Goal: Task Accomplishment & Management: Complete application form

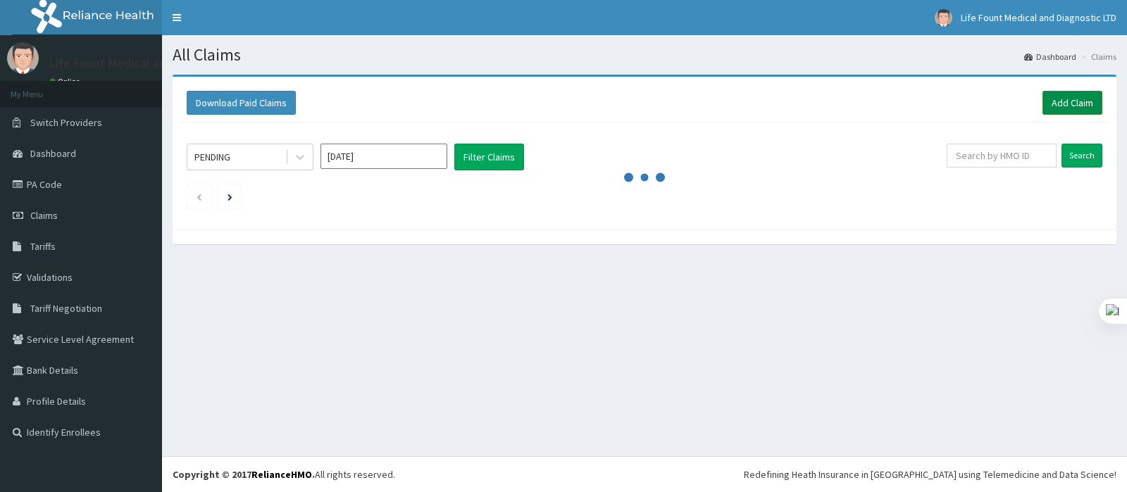
click at [1073, 100] on link "Add Claim" at bounding box center [1072, 103] width 60 height 24
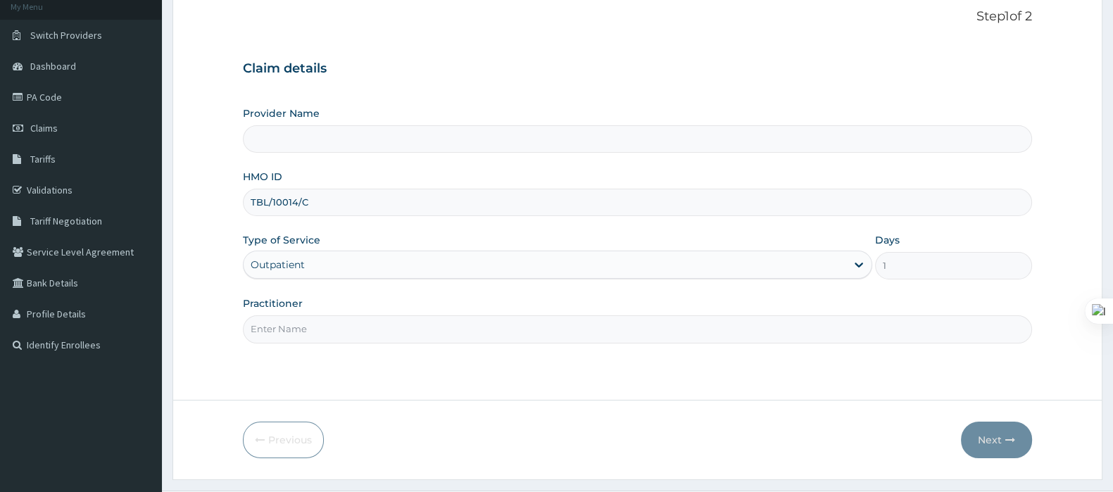
type input "TBL/10014/C"
click at [340, 322] on input "Practitioner" at bounding box center [637, 328] width 789 height 27
type input "Life Fount Medical and Diagnostic centre Ltd"
type input "DOCTOR LAWAL"
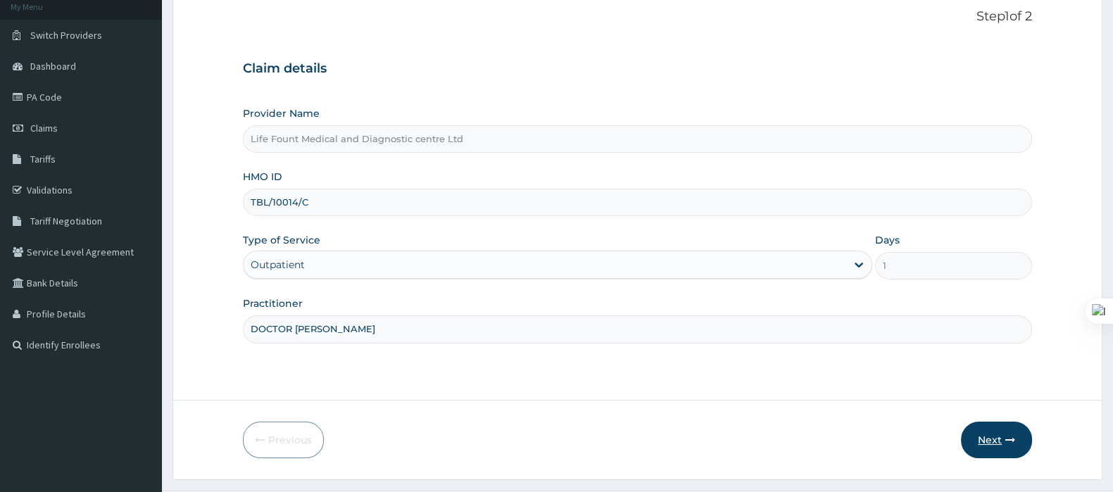
click at [996, 437] on button "Next" at bounding box center [996, 440] width 71 height 37
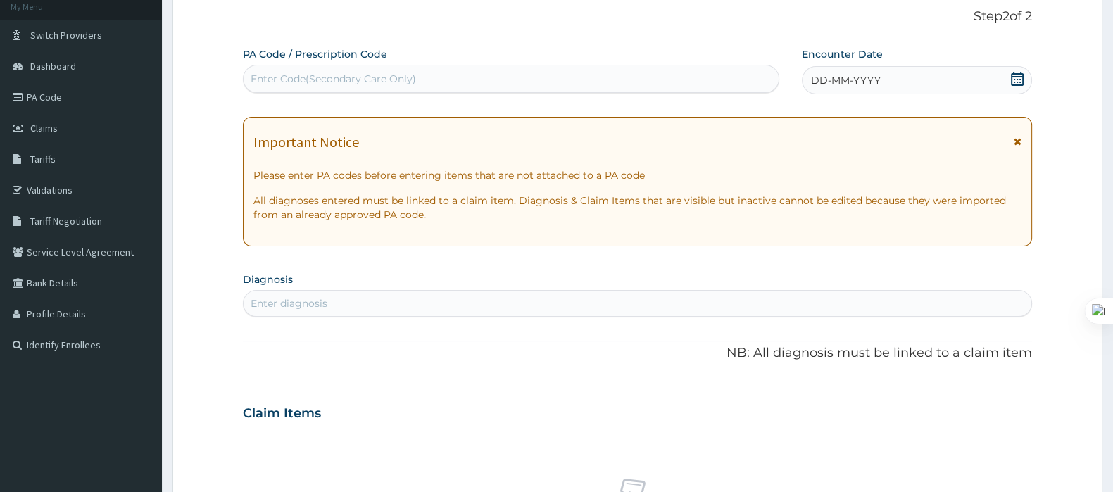
click at [1021, 77] on icon at bounding box center [1018, 79] width 14 height 14
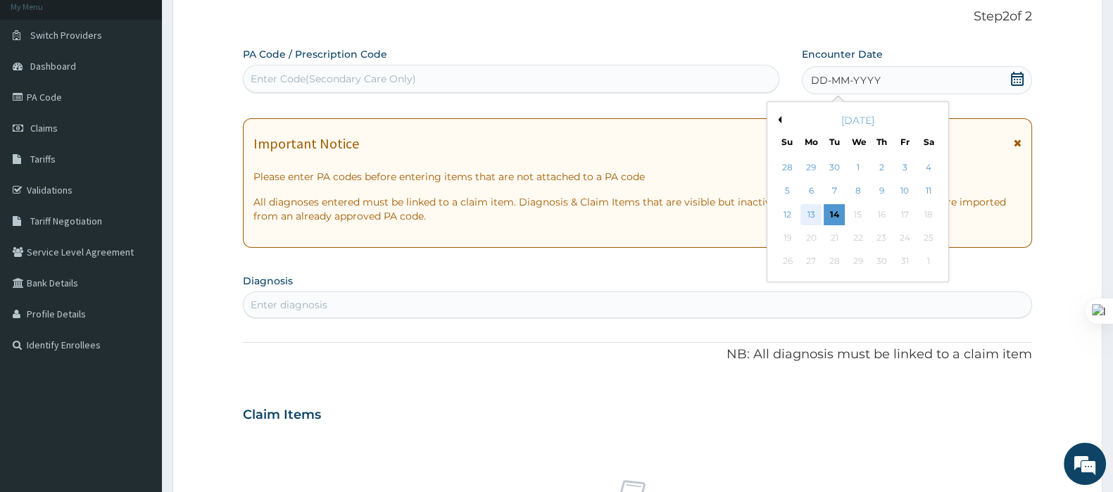
click at [808, 215] on div "13" at bounding box center [811, 214] width 21 height 21
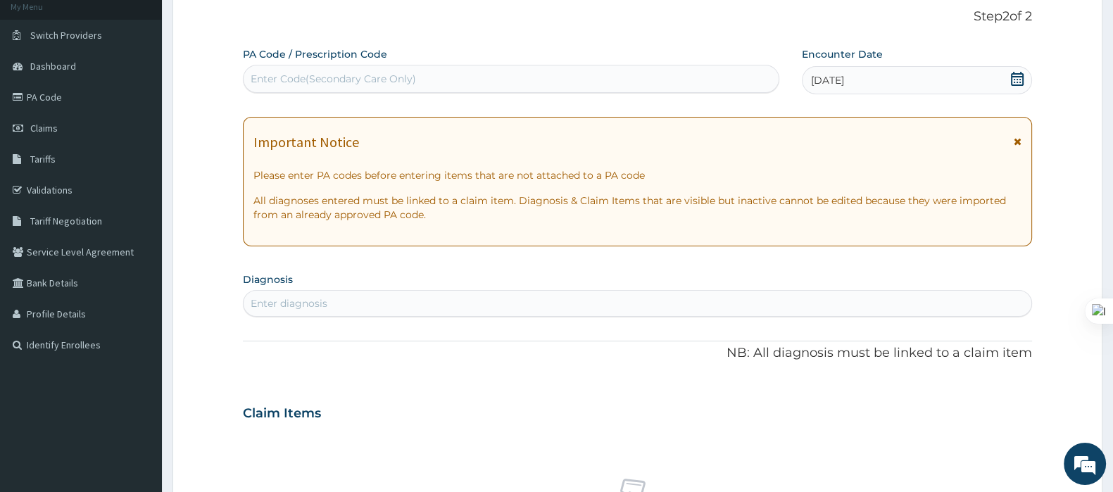
click at [473, 304] on div "Enter diagnosis" at bounding box center [638, 303] width 788 height 23
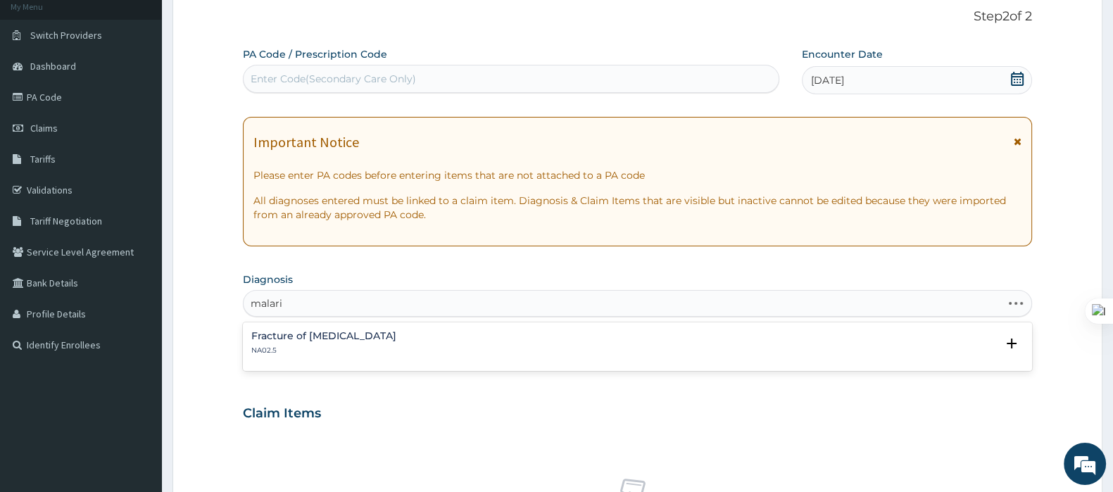
type input "malaria"
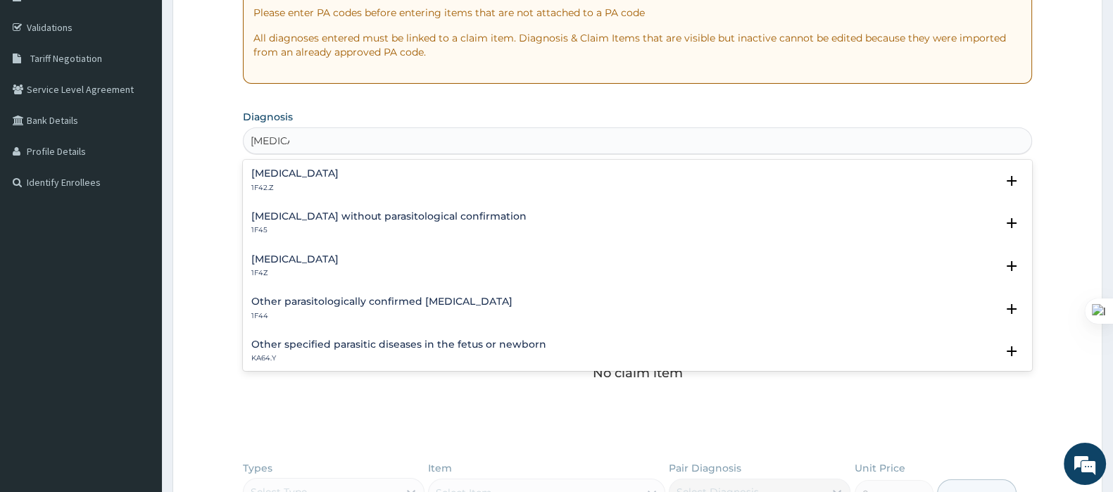
scroll to position [264, 0]
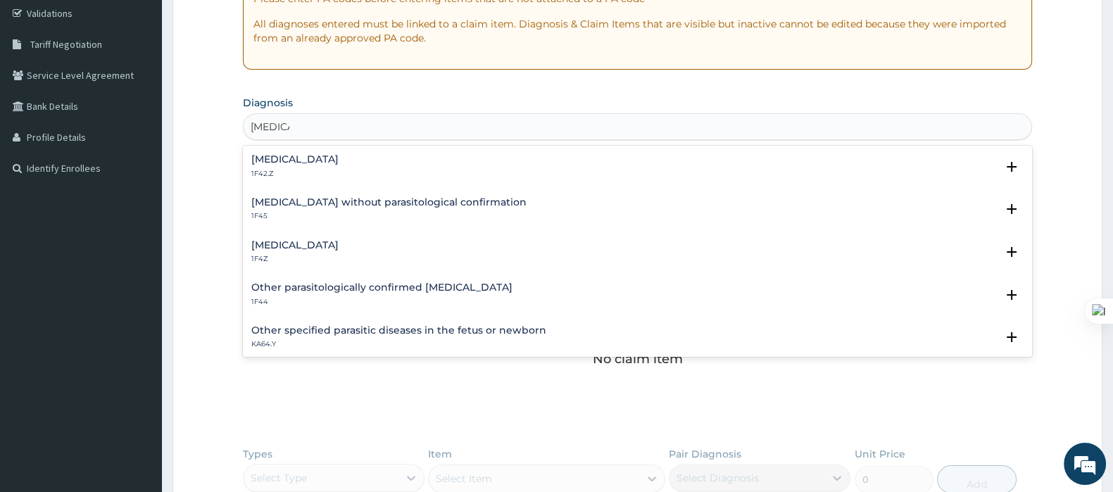
click at [292, 250] on h4 "Malaria, unspecified" at bounding box center [294, 245] width 87 height 11
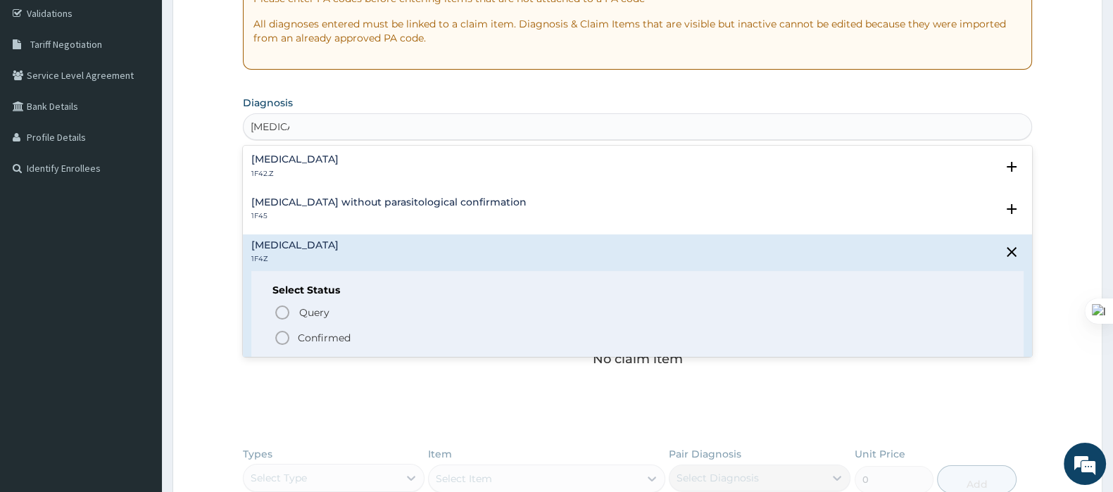
click at [291, 330] on span "Confirmed" at bounding box center [638, 338] width 729 height 17
click at [408, 129] on div "malaria malaria" at bounding box center [638, 126] width 788 height 23
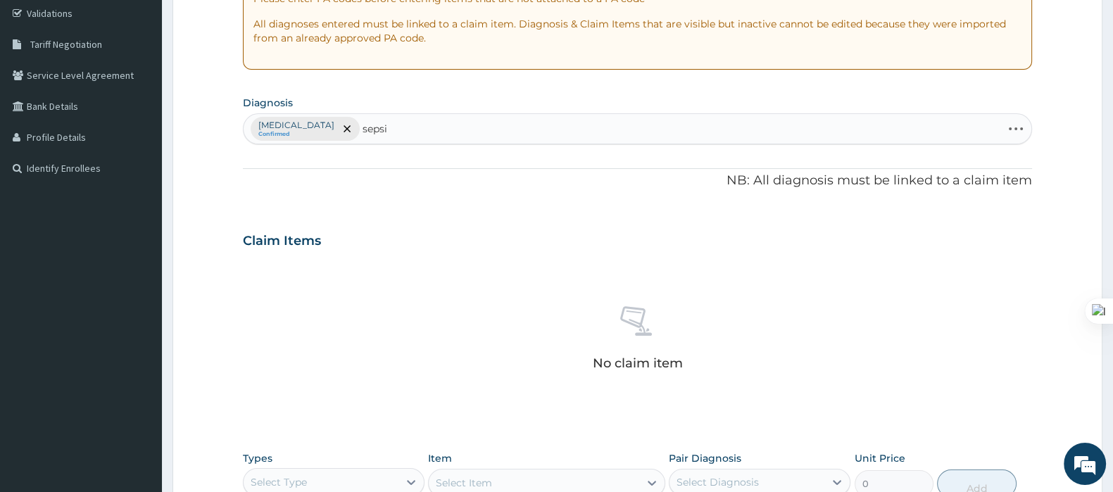
type input "sepsis"
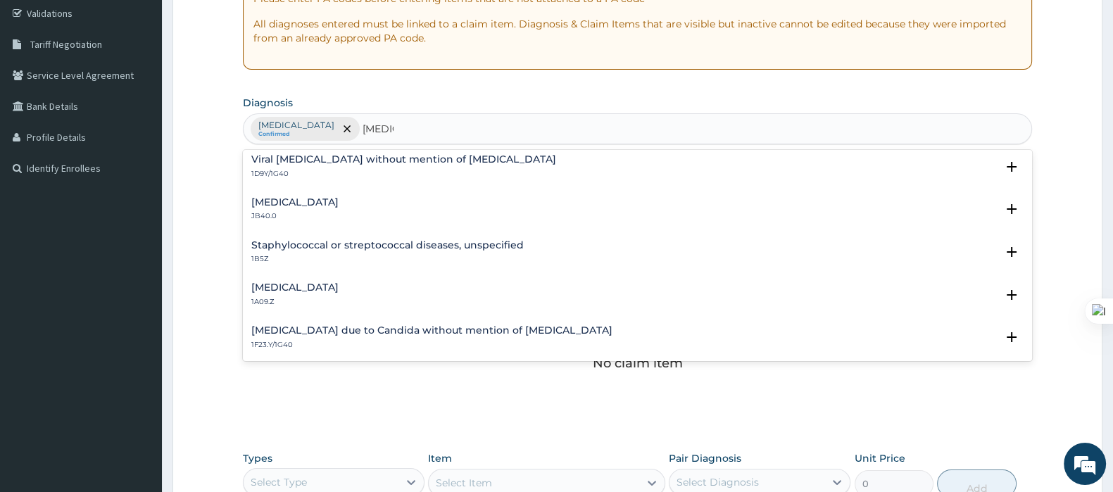
scroll to position [0, 0]
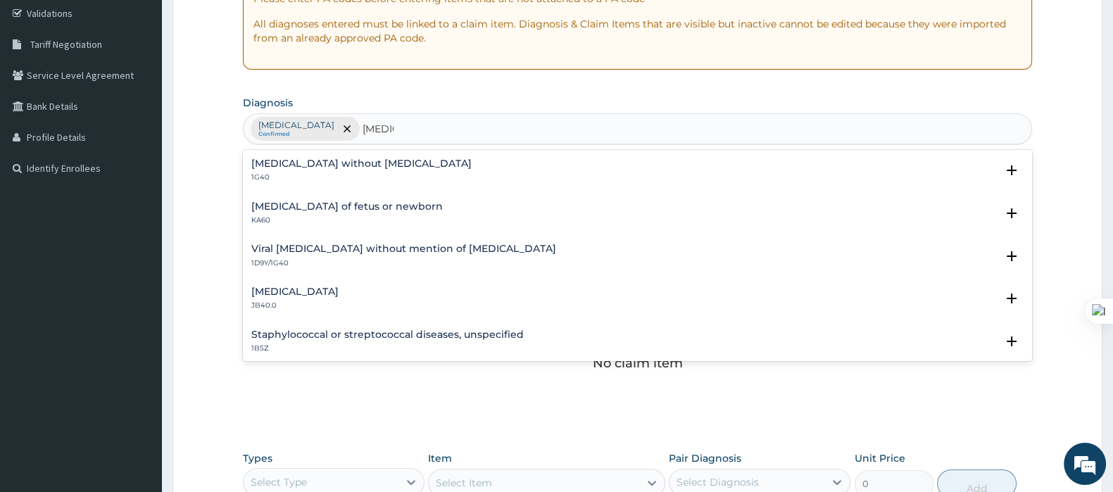
click at [366, 168] on h4 "Sepsis without septic shock" at bounding box center [361, 163] width 220 height 11
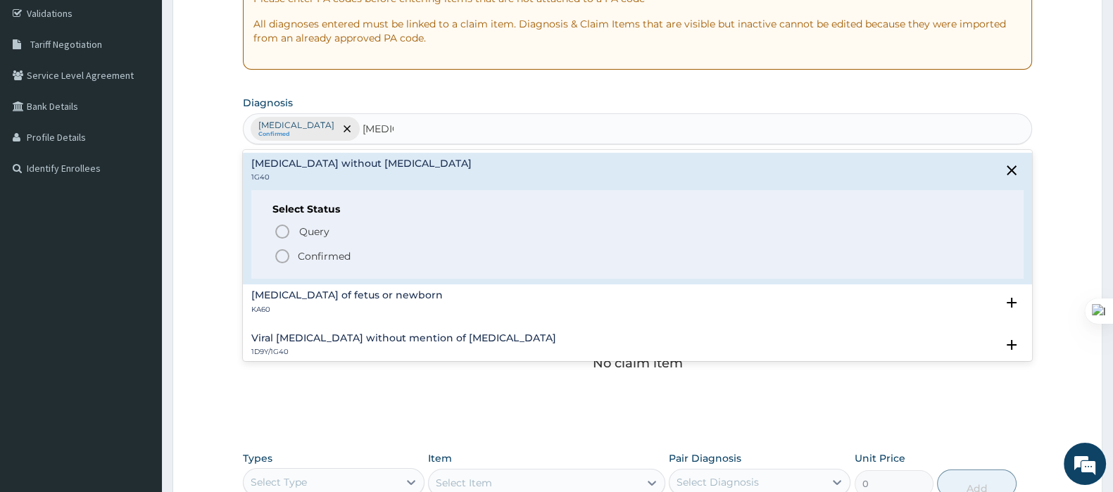
click at [346, 258] on p "Confirmed" at bounding box center [324, 256] width 53 height 14
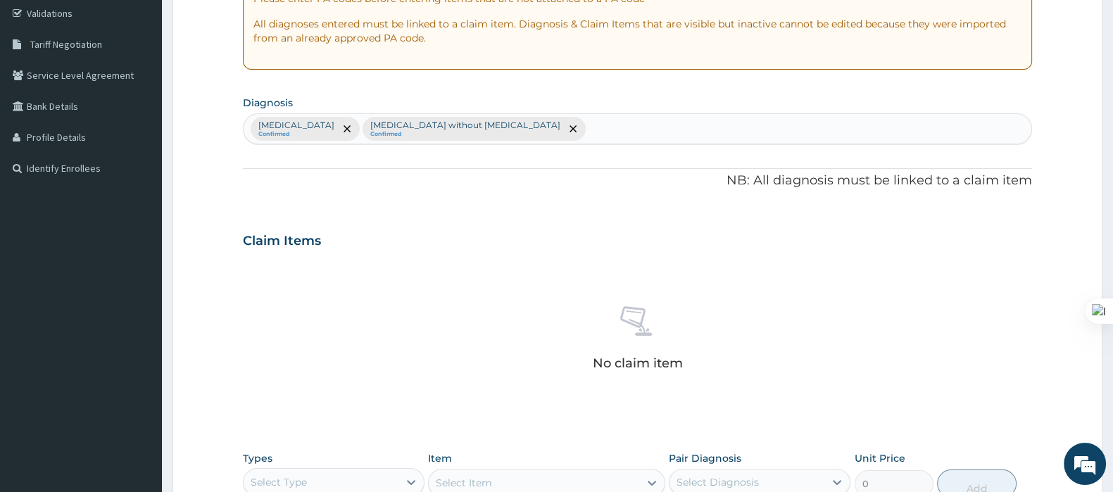
scroll to position [521, 0]
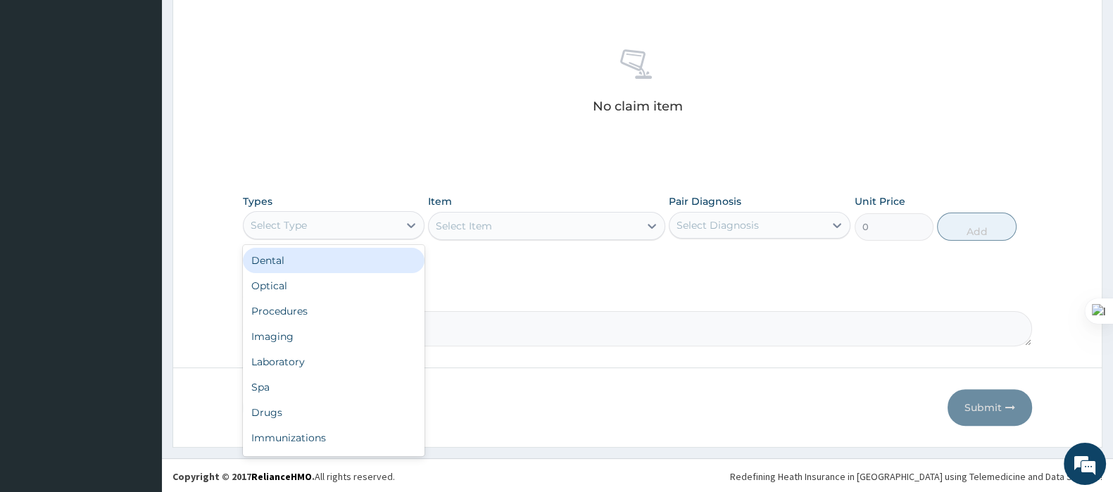
click at [358, 225] on div "Select Type" at bounding box center [321, 225] width 155 height 23
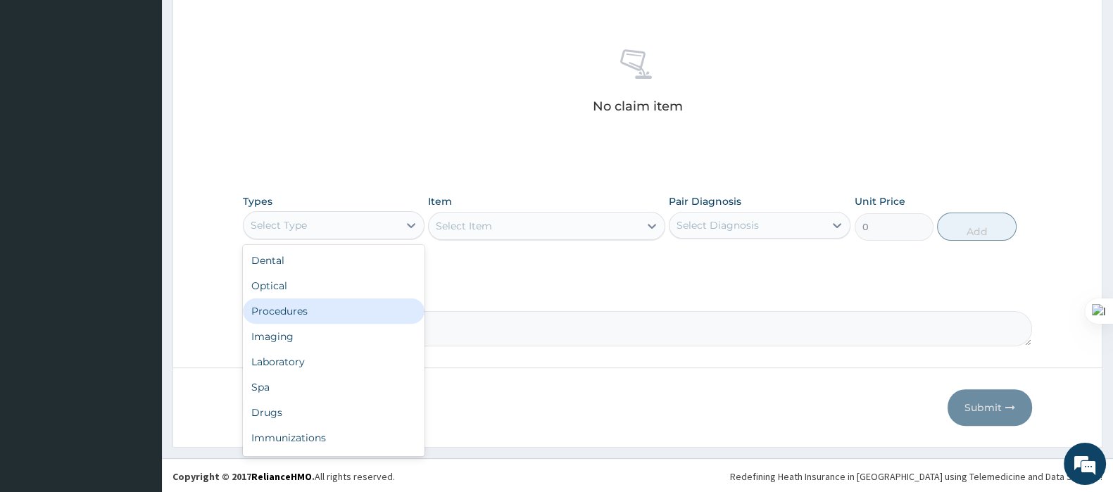
click at [313, 312] on div "Procedures" at bounding box center [334, 311] width 182 height 25
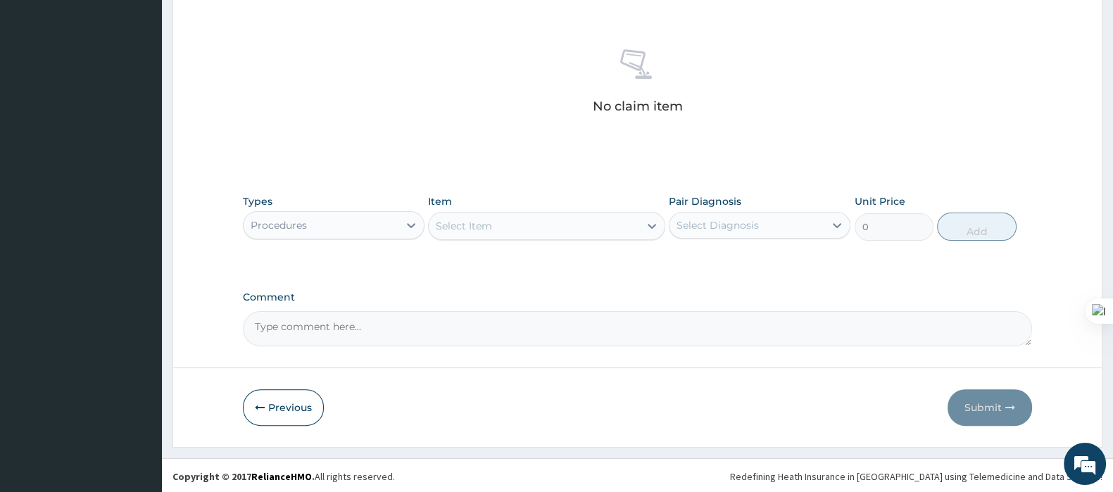
click at [506, 229] on div "Select Item" at bounding box center [534, 226] width 210 height 23
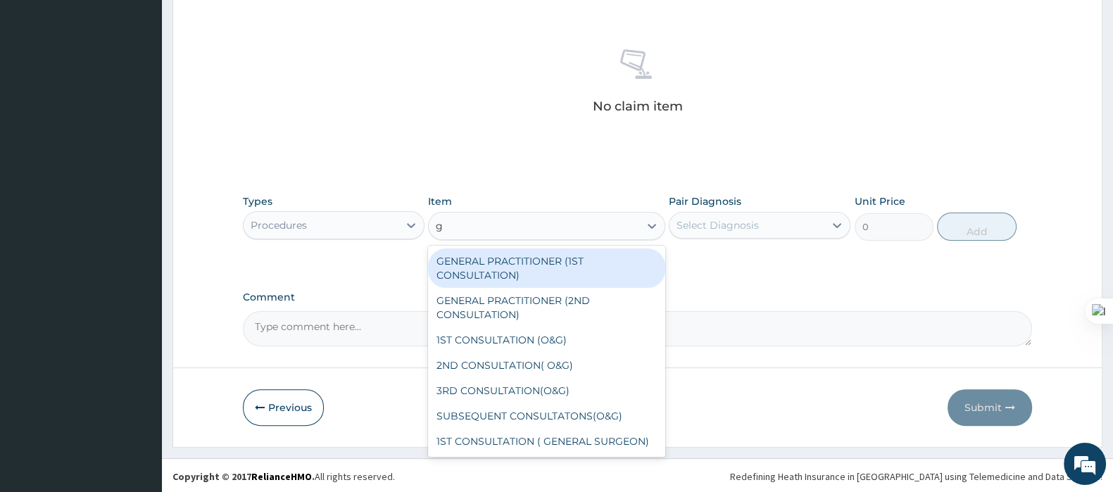
type input "gp"
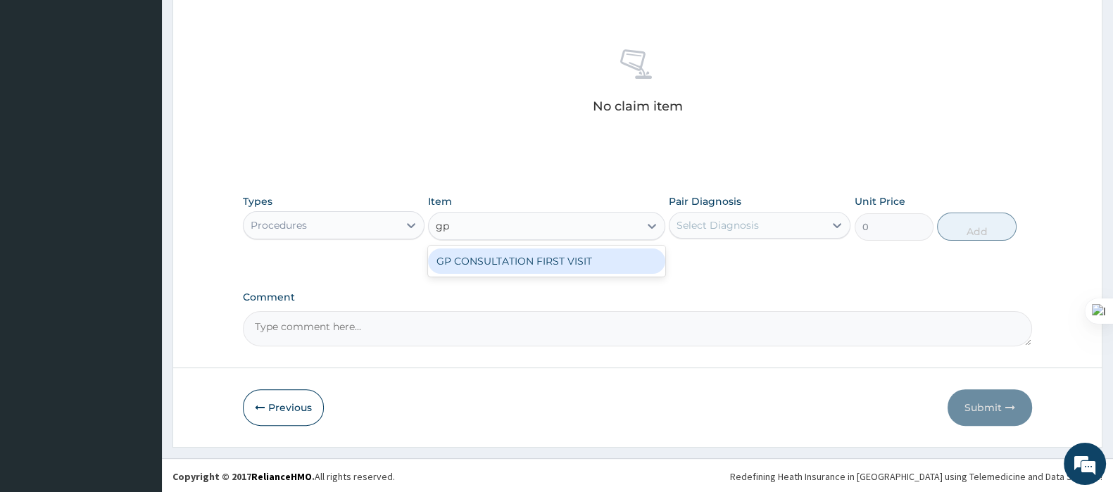
click at [515, 251] on div "GP CONSULTATION FIRST VISIT" at bounding box center [546, 261] width 237 height 25
type input "3000"
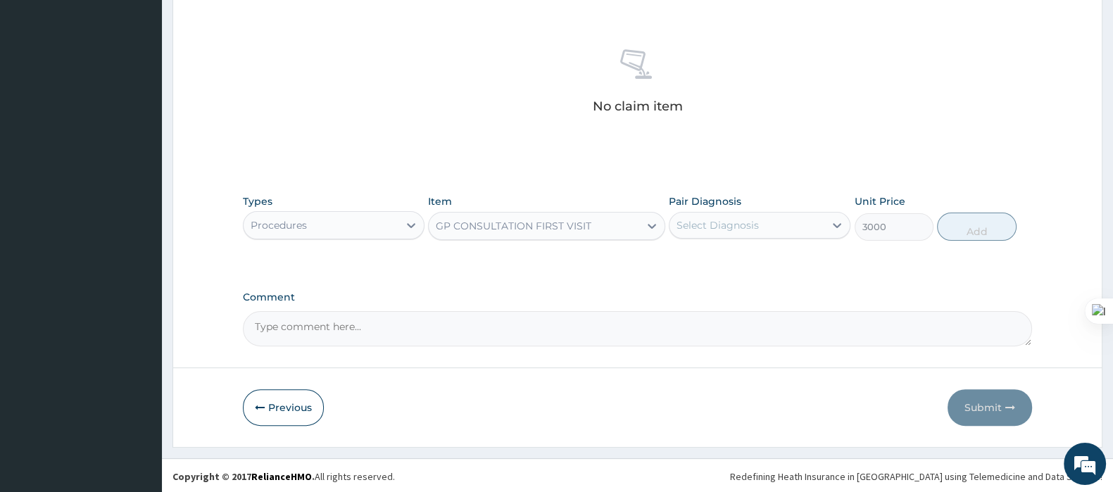
click at [738, 218] on div "Select Diagnosis" at bounding box center [718, 225] width 82 height 14
click at [733, 237] on div "Pair Diagnosis Select Diagnosis" at bounding box center [760, 217] width 182 height 46
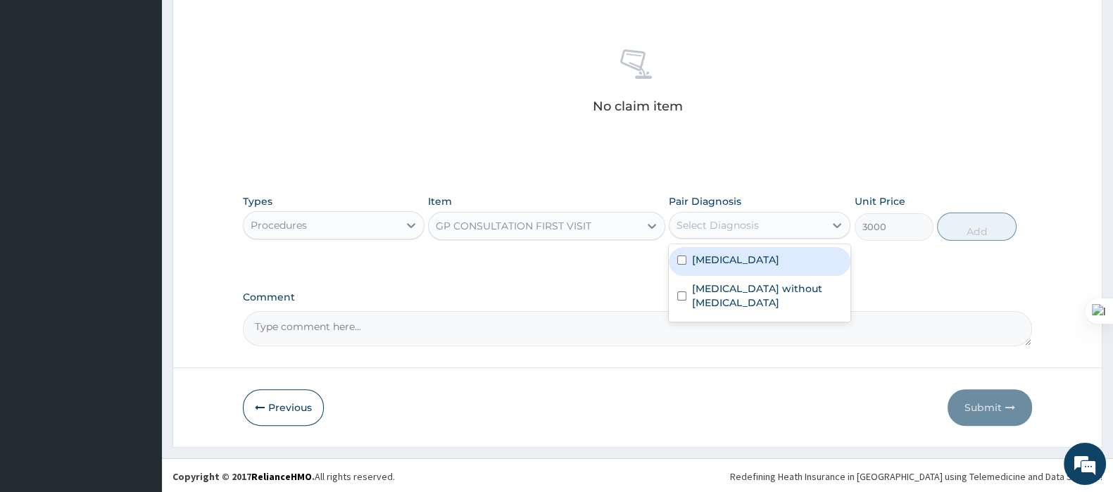
click at [727, 214] on div "Select Diagnosis" at bounding box center [747, 225] width 155 height 23
click at [719, 261] on label "Malaria, unspecified" at bounding box center [735, 260] width 87 height 14
checkbox input "true"
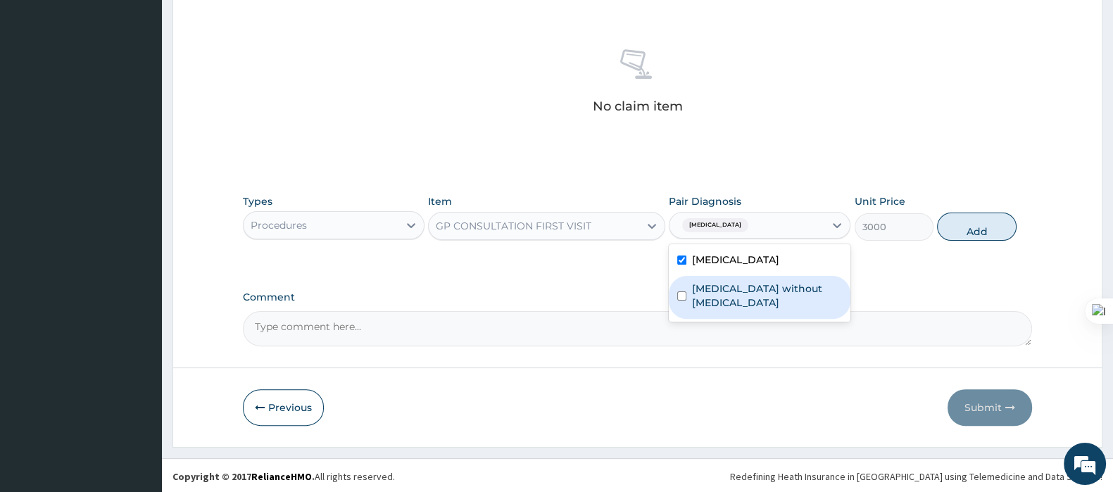
click at [718, 282] on label "Sepsis without septic shock" at bounding box center [767, 296] width 150 height 28
checkbox input "true"
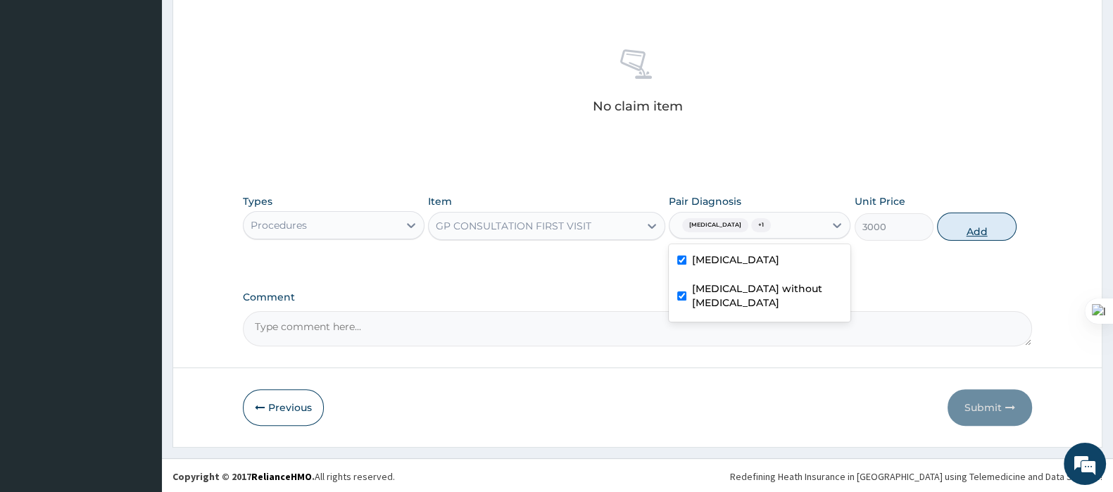
click at [957, 230] on button "Add" at bounding box center [976, 227] width 79 height 28
type input "0"
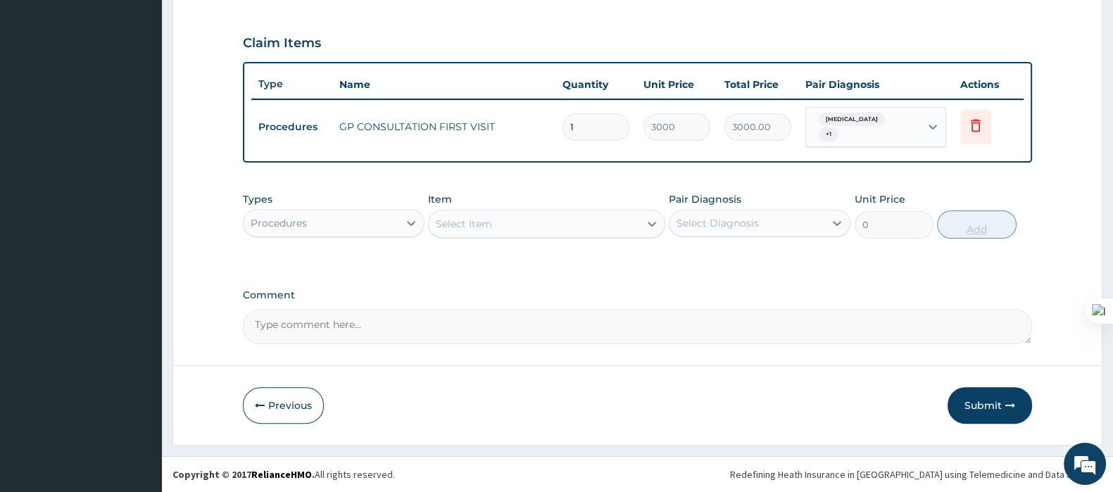
scroll to position [460, 0]
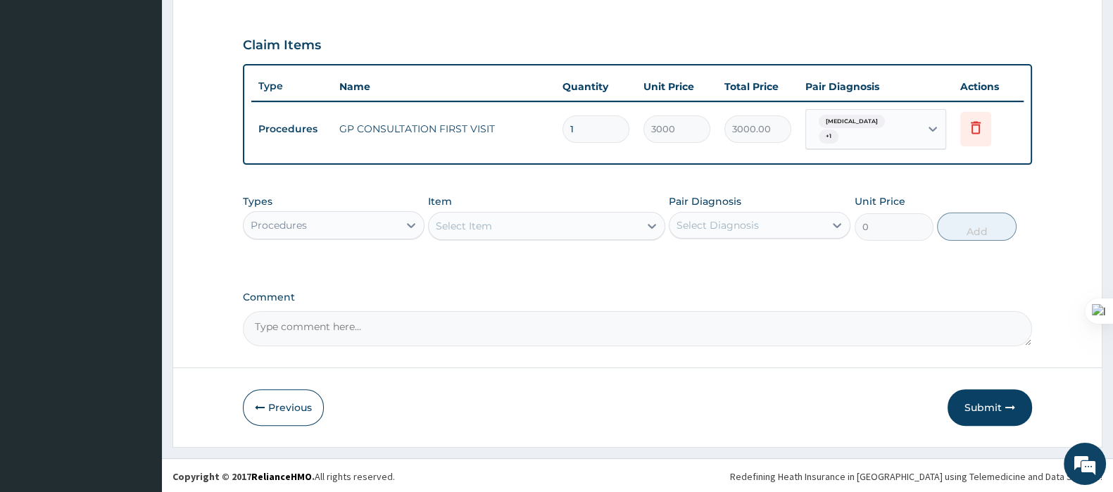
click at [501, 237] on div "Select Item" at bounding box center [546, 226] width 237 height 28
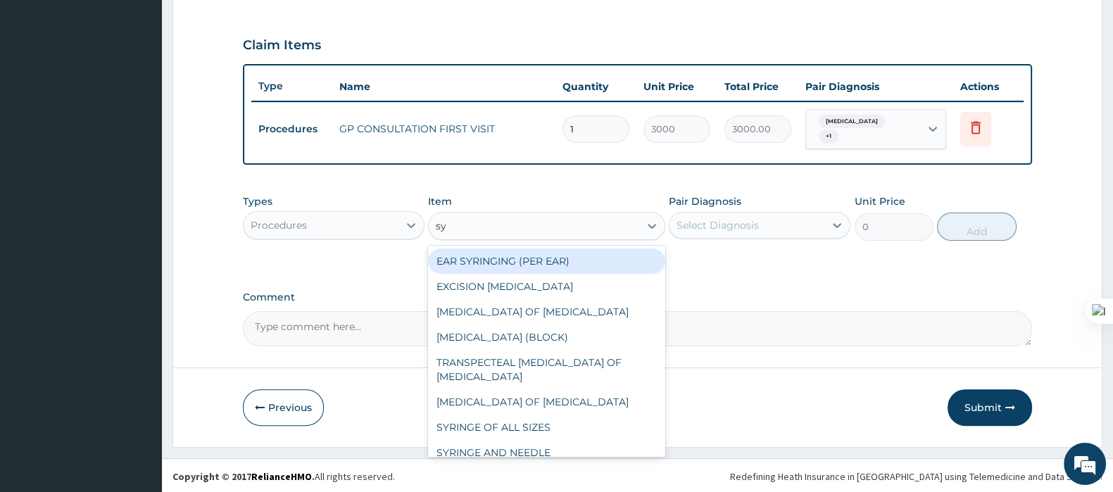
type input "syr"
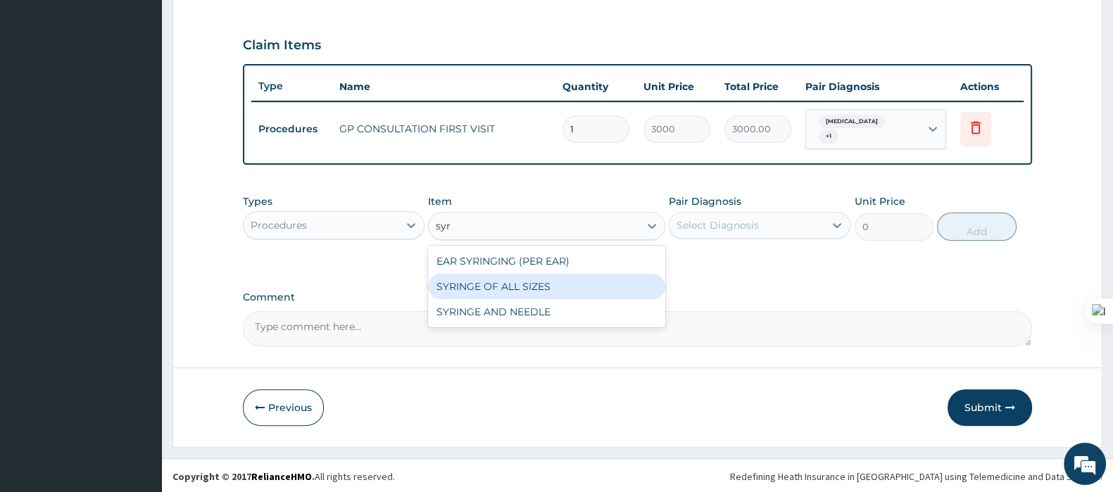
click at [522, 287] on div "SYRINGE OF ALL SIZES" at bounding box center [546, 286] width 237 height 25
type input "100"
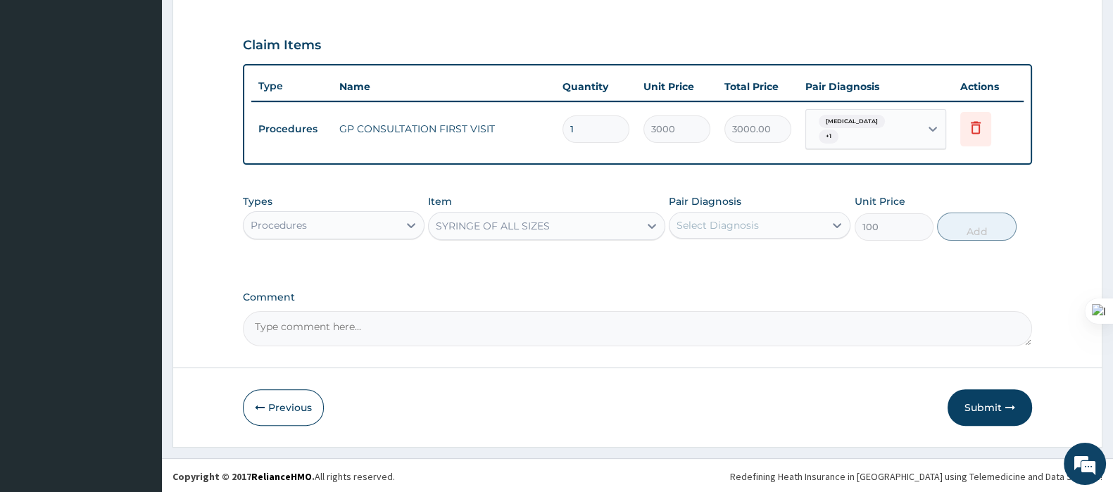
click at [704, 225] on div "Select Diagnosis" at bounding box center [718, 225] width 82 height 14
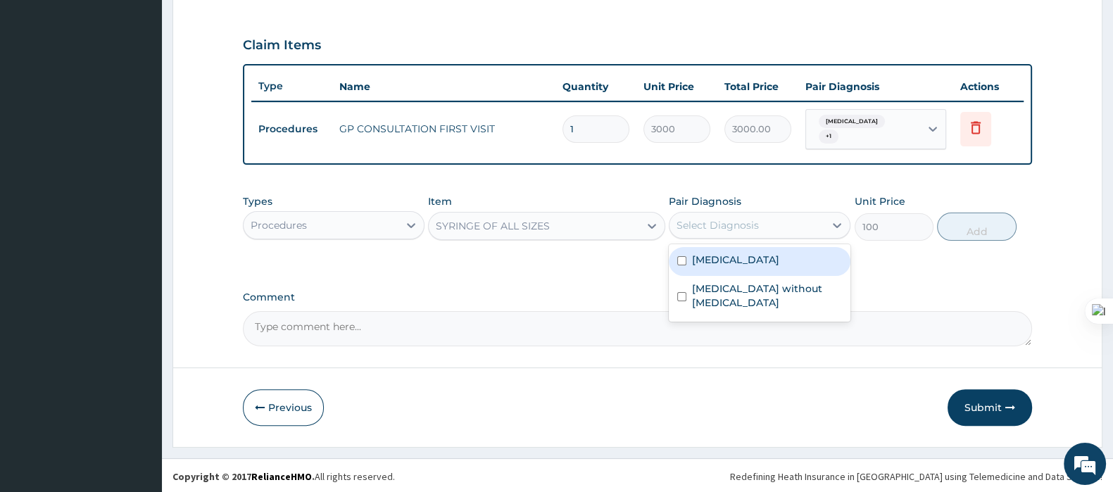
click at [704, 260] on label "Malaria, unspecified" at bounding box center [735, 260] width 87 height 14
checkbox input "true"
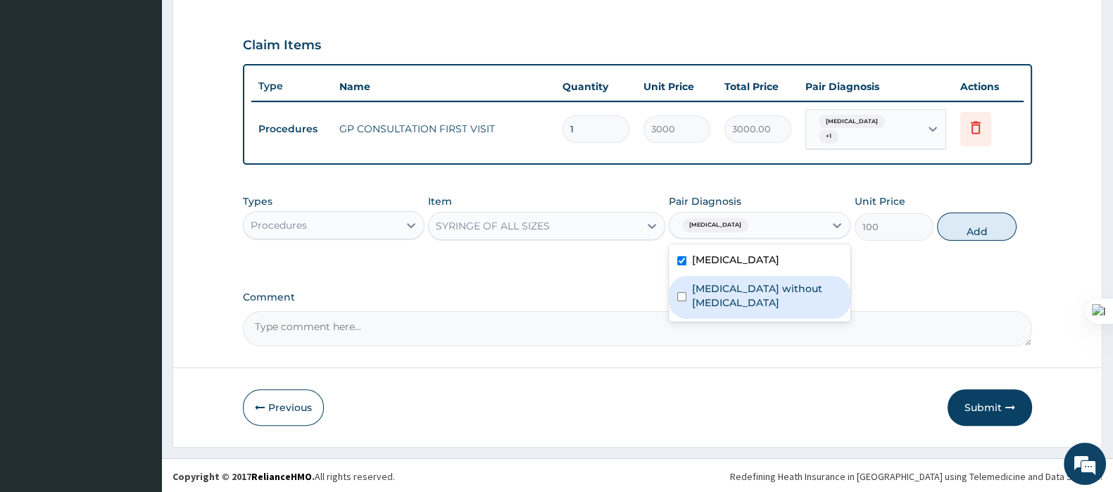
click at [704, 295] on div "Sepsis without septic shock" at bounding box center [760, 297] width 182 height 43
checkbox input "true"
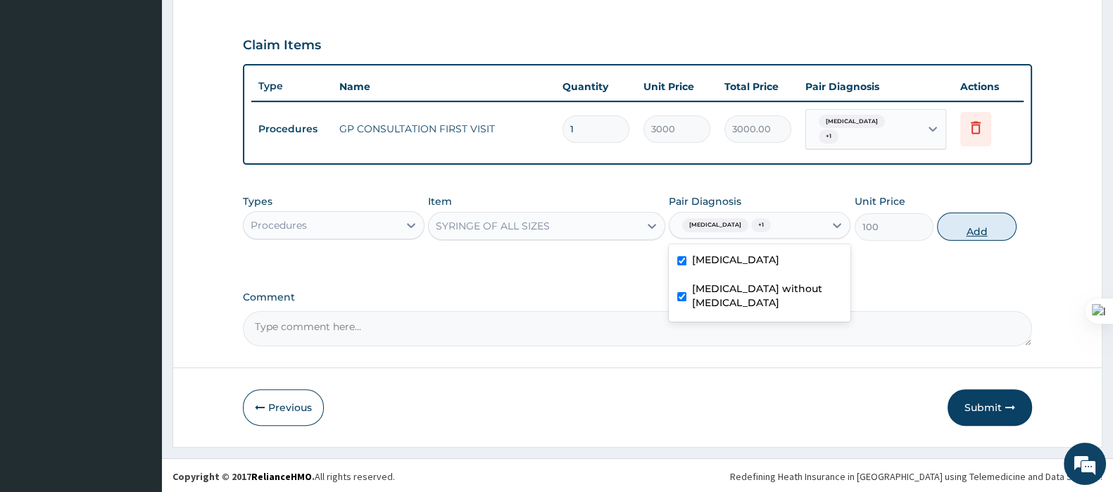
click at [980, 230] on button "Add" at bounding box center [976, 227] width 79 height 28
type input "0"
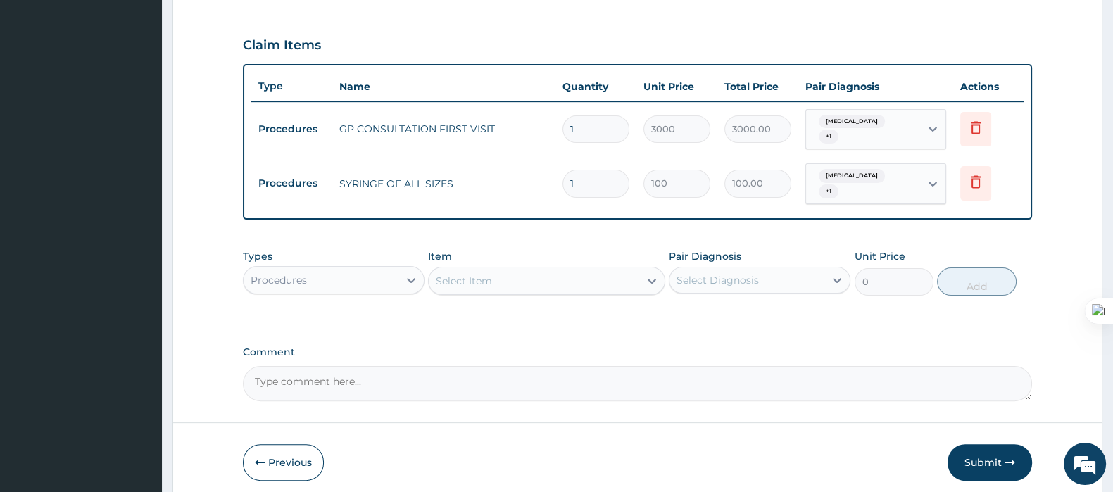
drag, startPoint x: 600, startPoint y: 170, endPoint x: 540, endPoint y: 196, distance: 65.0
click at [540, 196] on tr "Procedures SYRINGE OF ALL SIZES 1 100 100.00 Malaria, unspecified + 1 Delete" at bounding box center [637, 183] width 773 height 55
type input "4"
type input "400.00"
type input "4"
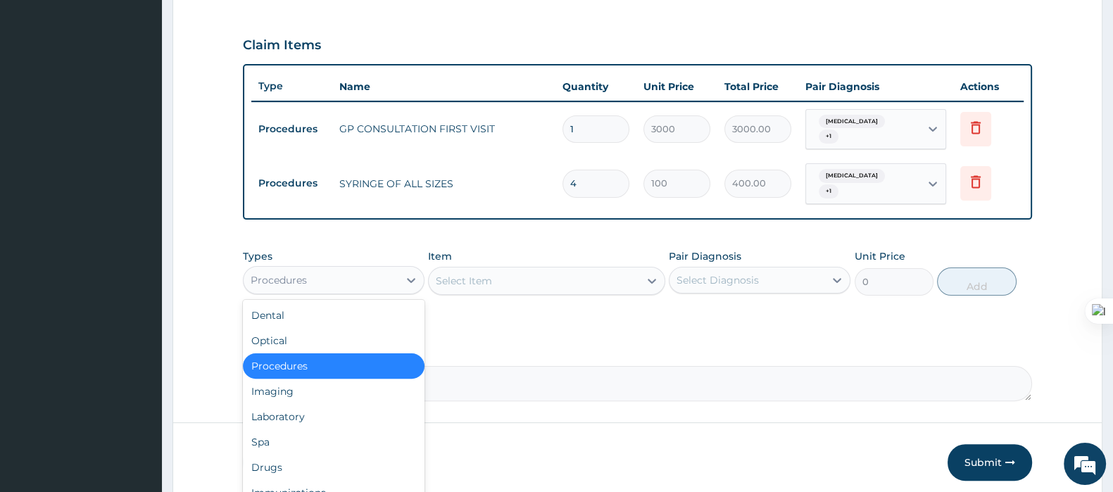
click at [397, 276] on div "Procedures" at bounding box center [321, 280] width 155 height 23
click at [299, 413] on div "Laboratory" at bounding box center [334, 416] width 182 height 25
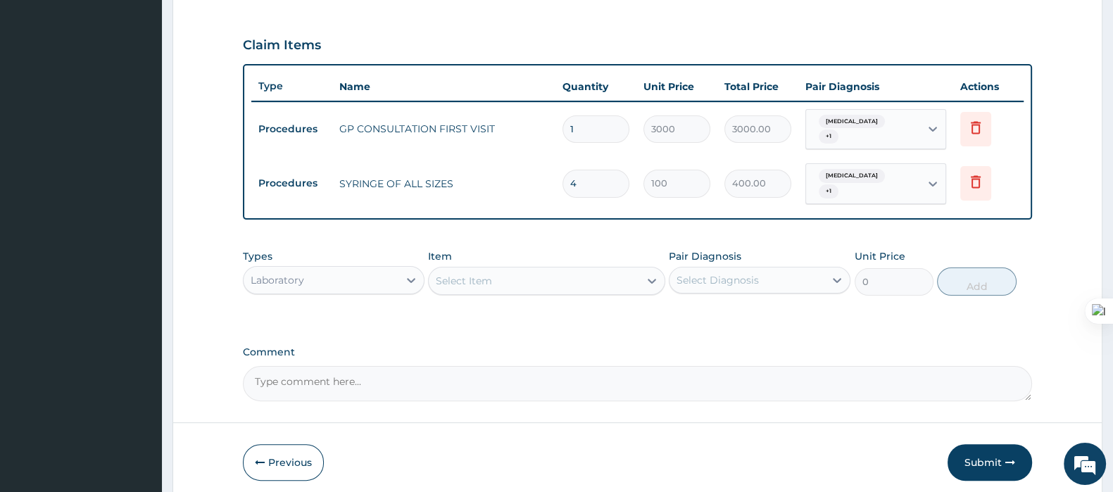
click at [485, 274] on div "Select Item" at bounding box center [464, 281] width 56 height 14
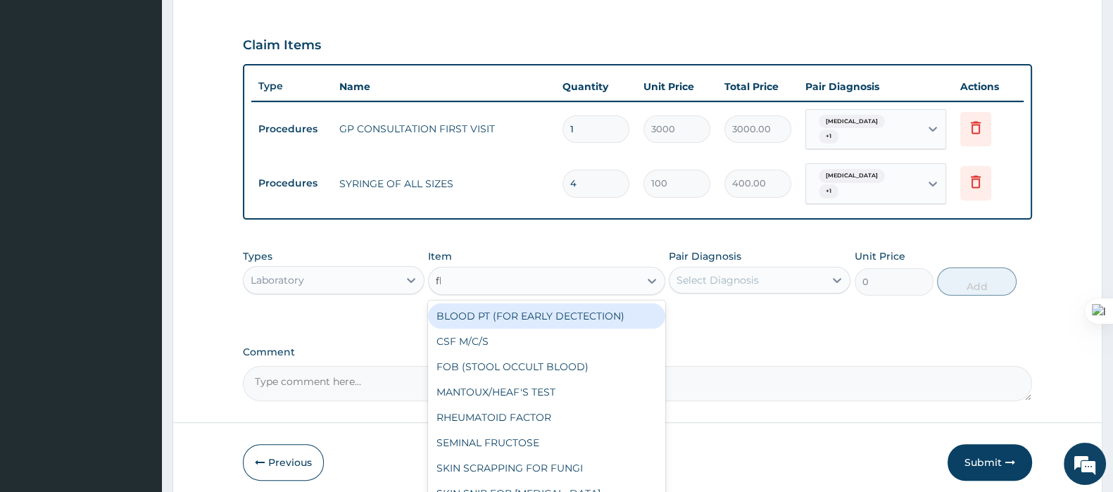
type input "fbc"
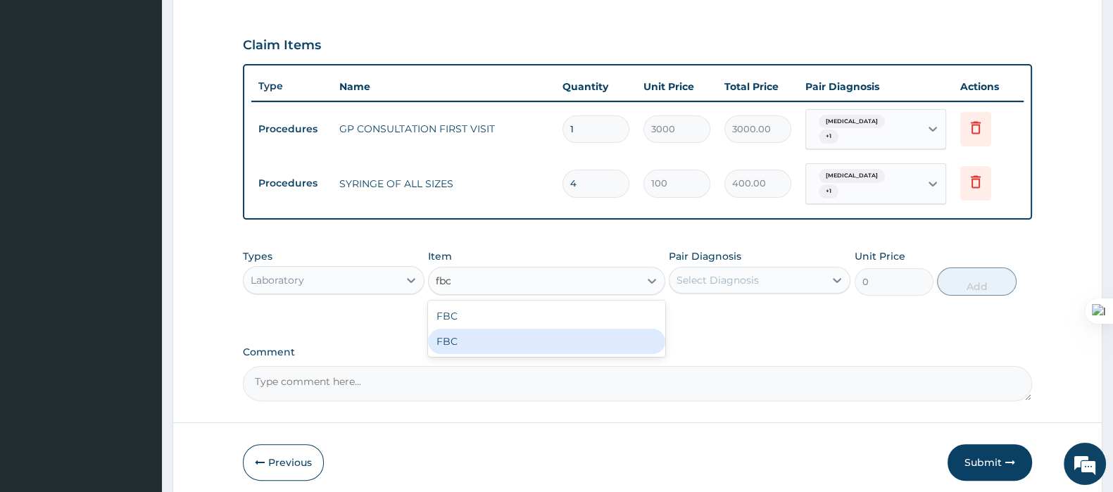
drag, startPoint x: 480, startPoint y: 328, endPoint x: 480, endPoint y: 336, distance: 7.8
click at [480, 336] on div "FBC" at bounding box center [546, 341] width 237 height 25
type input "4000"
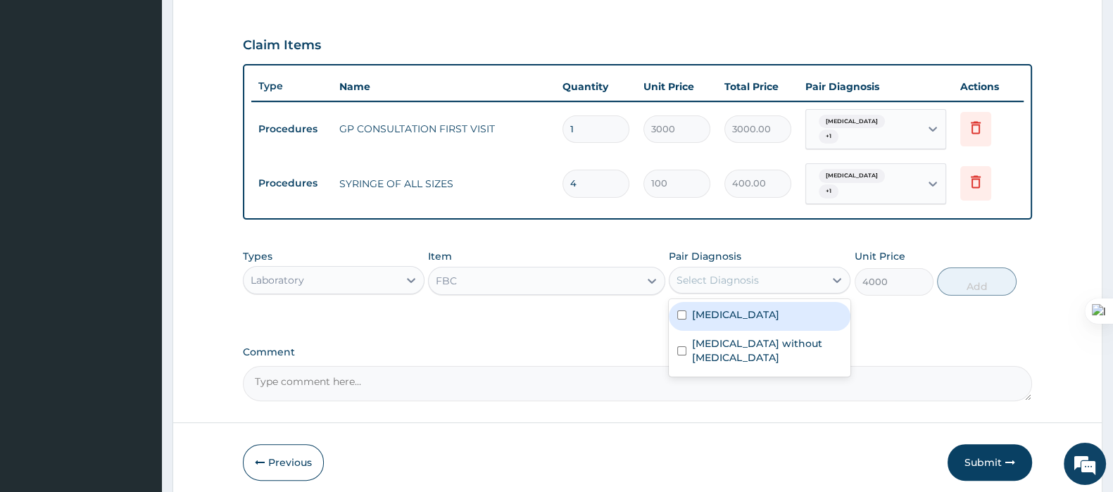
click at [751, 275] on div "Select Diagnosis" at bounding box center [718, 280] width 82 height 14
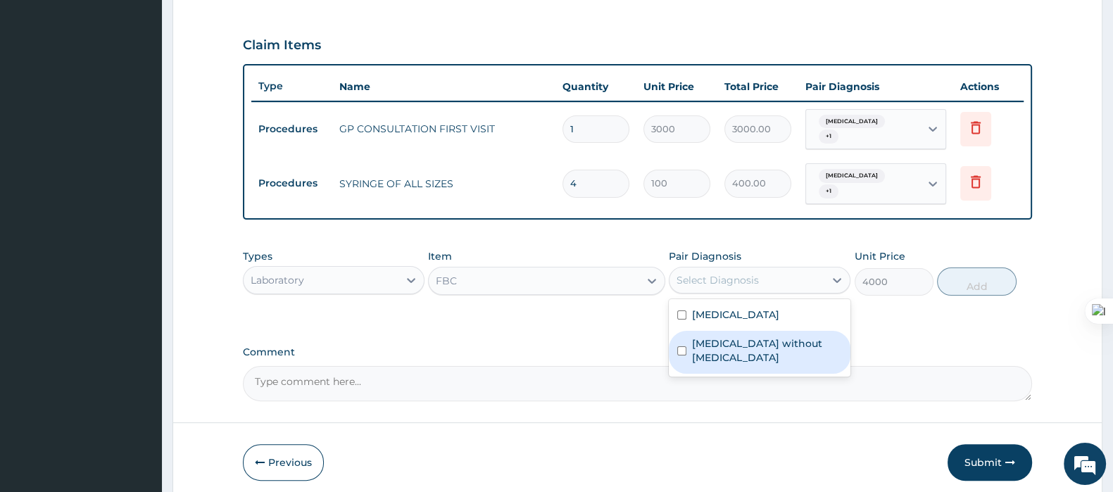
click at [715, 337] on label "Sepsis without septic shock" at bounding box center [767, 351] width 150 height 28
checkbox input "true"
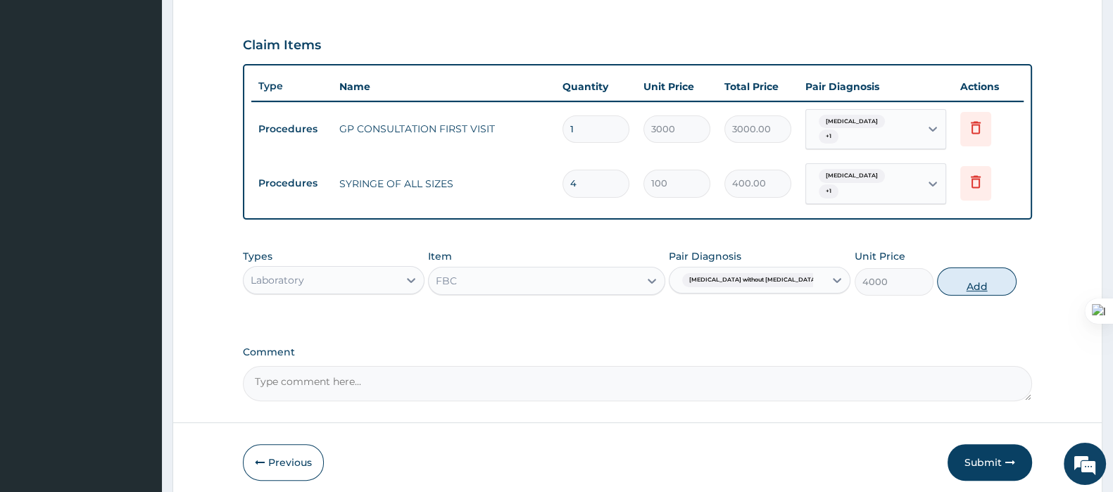
click at [976, 279] on button "Add" at bounding box center [976, 282] width 79 height 28
type input "0"
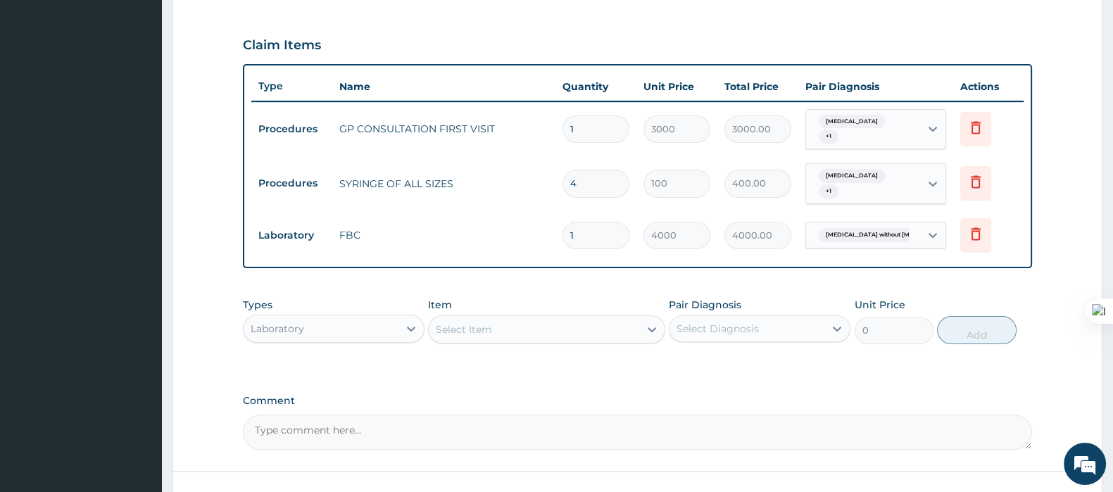
click at [580, 321] on div "Select Item" at bounding box center [534, 329] width 210 height 23
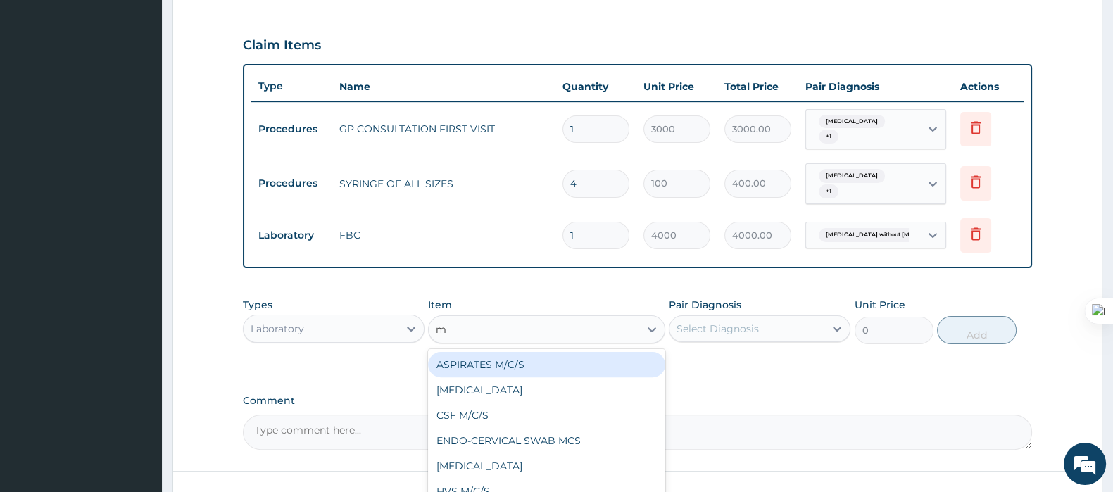
type input "mp"
click at [446, 382] on div "MP" at bounding box center [546, 389] width 237 height 25
type input "1500"
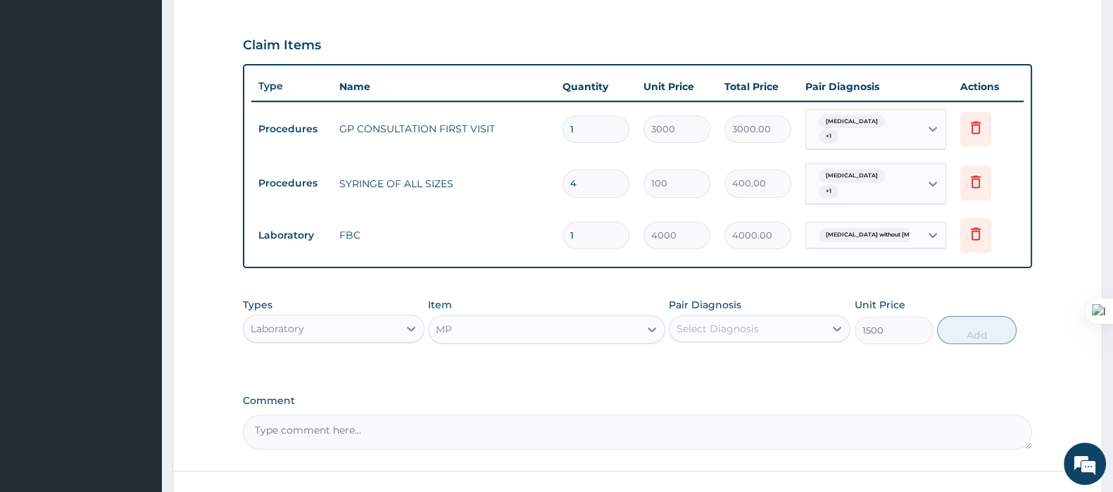
click at [713, 331] on div "Select Diagnosis" at bounding box center [718, 329] width 82 height 14
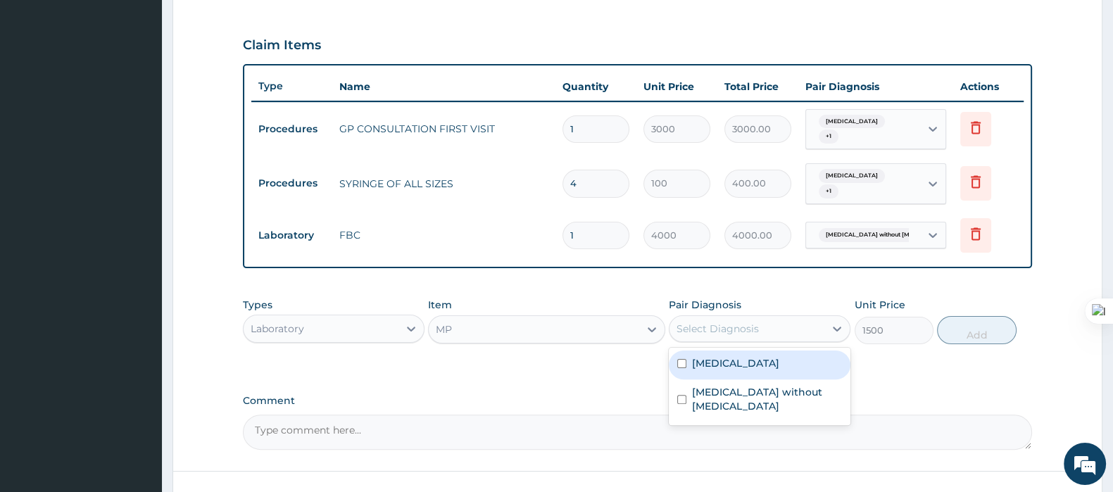
click at [718, 360] on label "Malaria, unspecified" at bounding box center [735, 363] width 87 height 14
checkbox input "true"
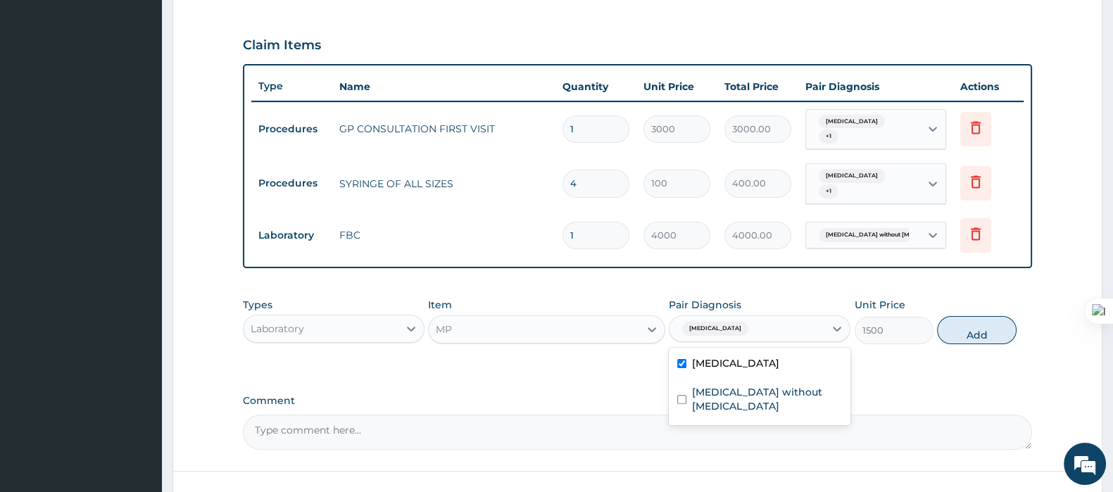
drag, startPoint x: 973, startPoint y: 332, endPoint x: 648, endPoint y: 351, distance: 325.9
click at [973, 332] on button "Add" at bounding box center [976, 330] width 79 height 28
type input "0"
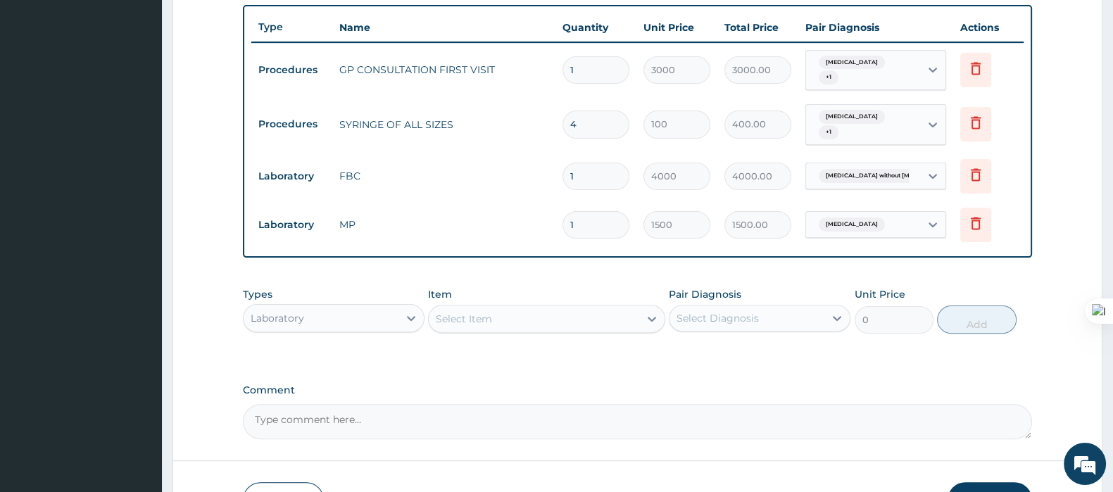
scroll to position [611, 0]
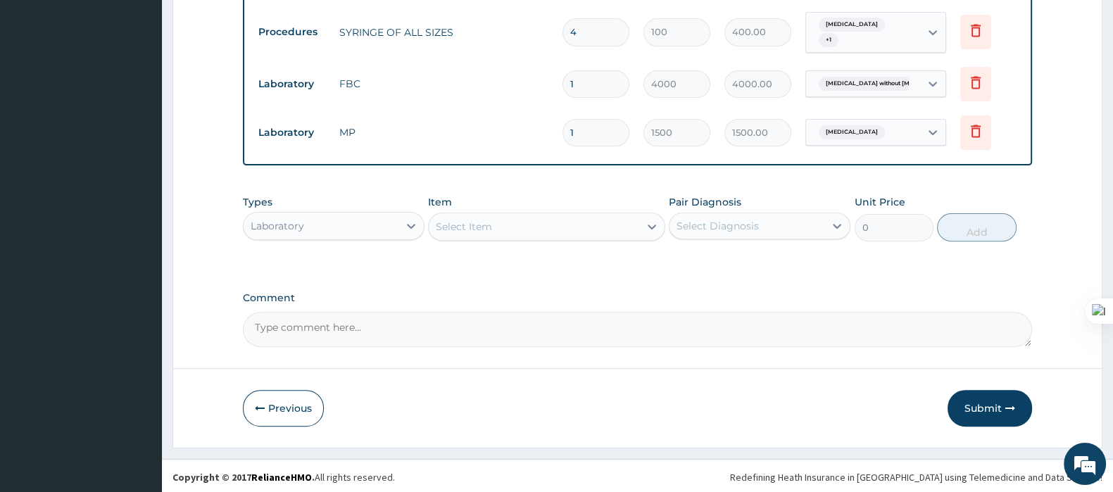
click at [371, 225] on div "Laboratory" at bounding box center [321, 226] width 155 height 23
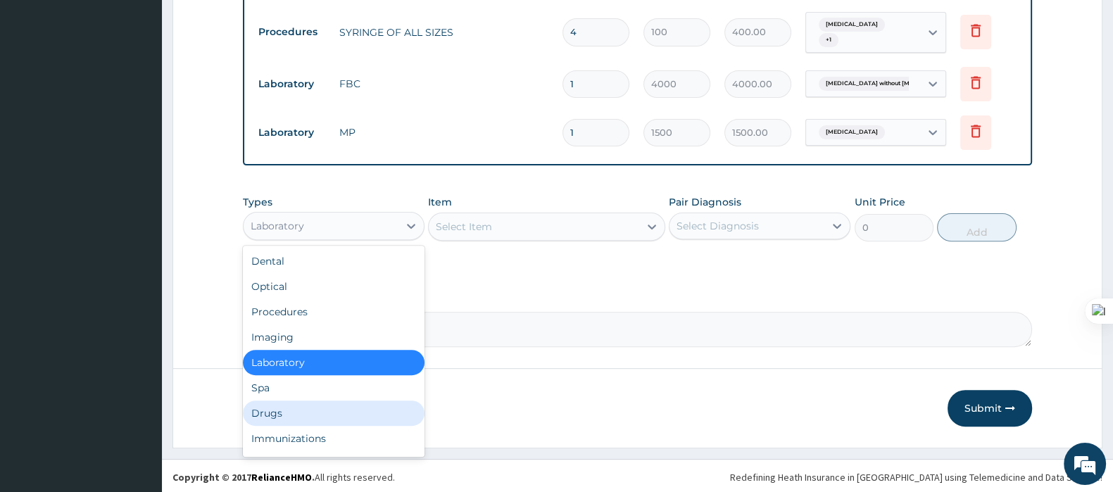
click at [295, 406] on div "Drugs" at bounding box center [334, 413] width 182 height 25
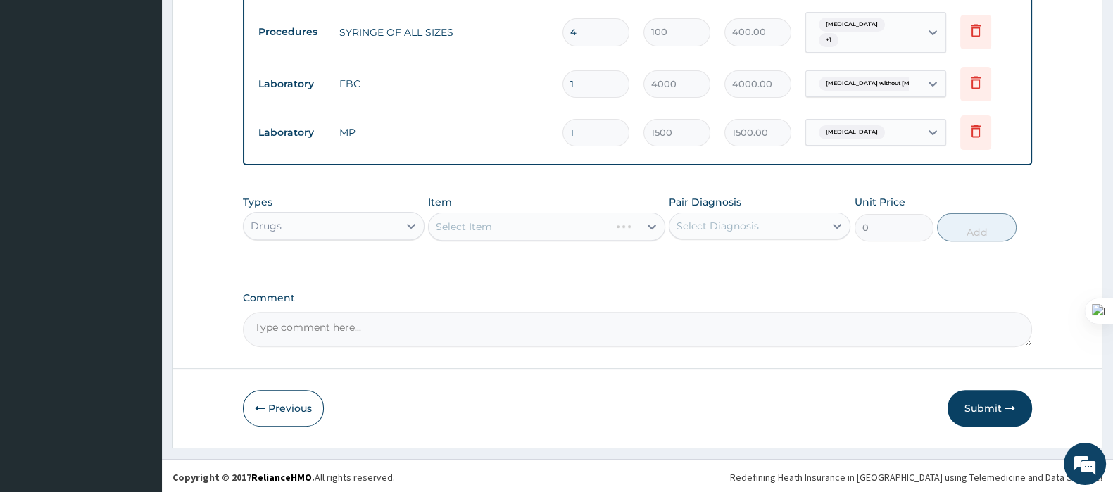
click at [492, 223] on div "Select Item" at bounding box center [546, 227] width 237 height 28
click at [503, 221] on div "Select Item" at bounding box center [546, 227] width 237 height 28
click at [507, 230] on div "Select Item" at bounding box center [546, 227] width 237 height 28
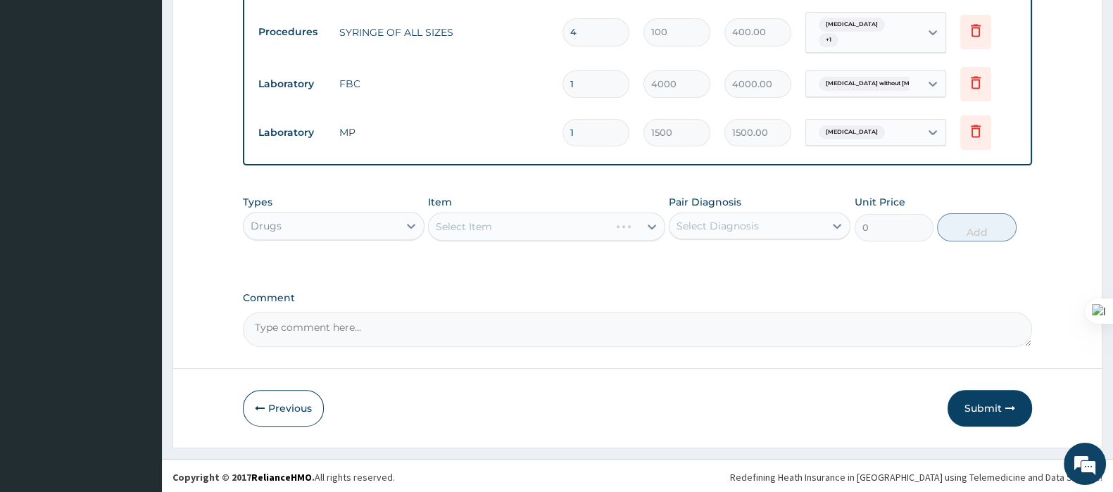
click at [473, 220] on div "Select Item" at bounding box center [546, 227] width 237 height 28
click at [475, 230] on div "Select Item" at bounding box center [546, 227] width 237 height 28
click at [480, 221] on div "Select Item" at bounding box center [546, 227] width 237 height 28
click at [480, 221] on div "Select Item" at bounding box center [464, 227] width 56 height 14
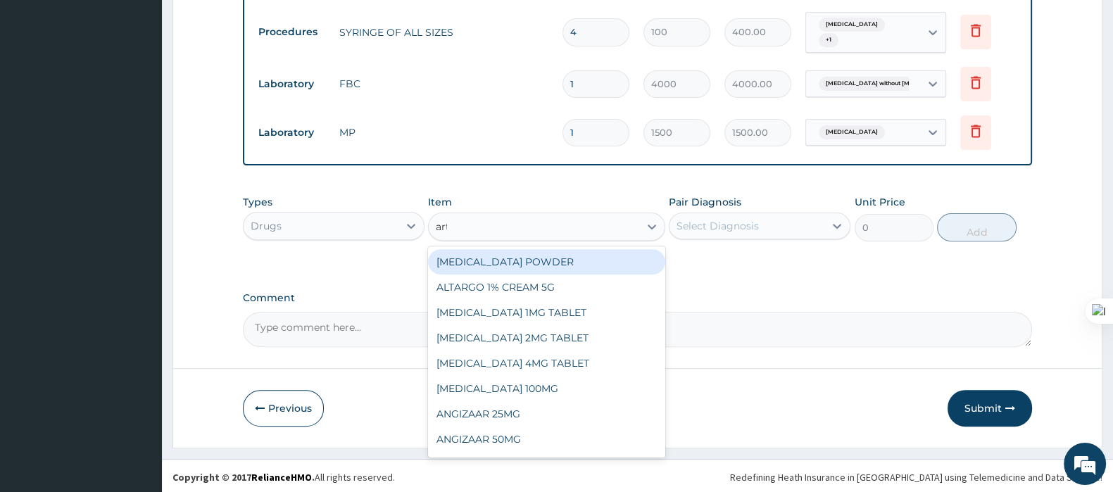
type input "arte"
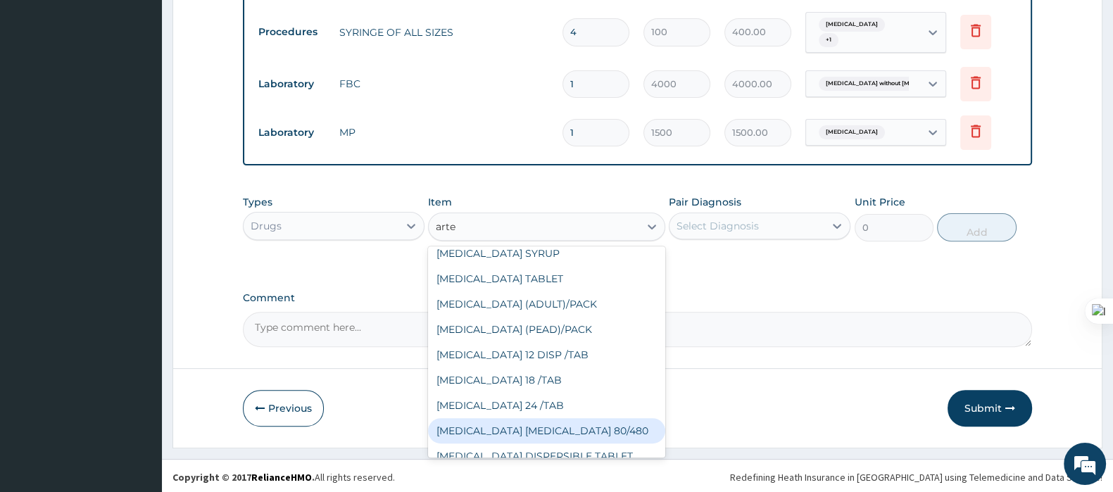
scroll to position [275, 0]
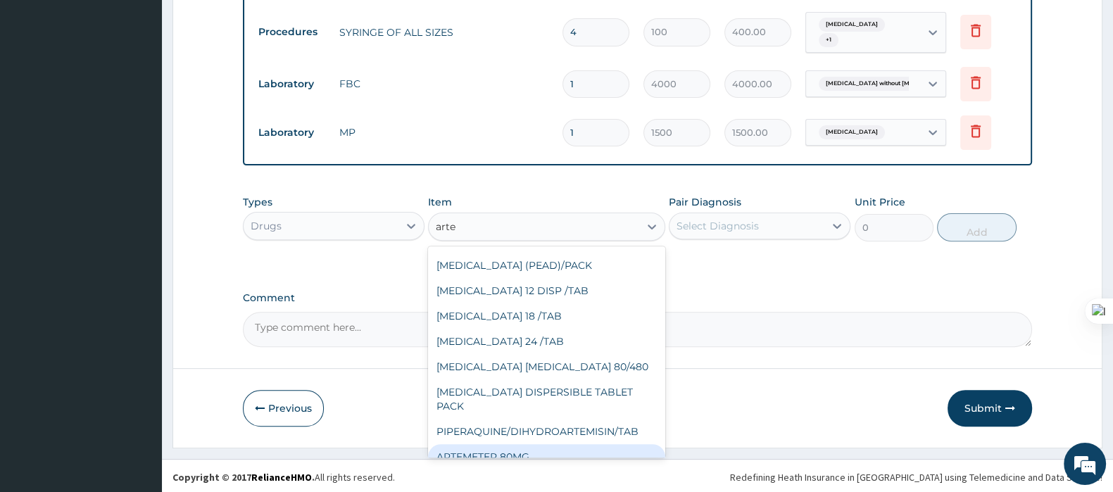
click at [520, 444] on div "ARTEMETER 80MG" at bounding box center [546, 456] width 237 height 25
type input "1000"
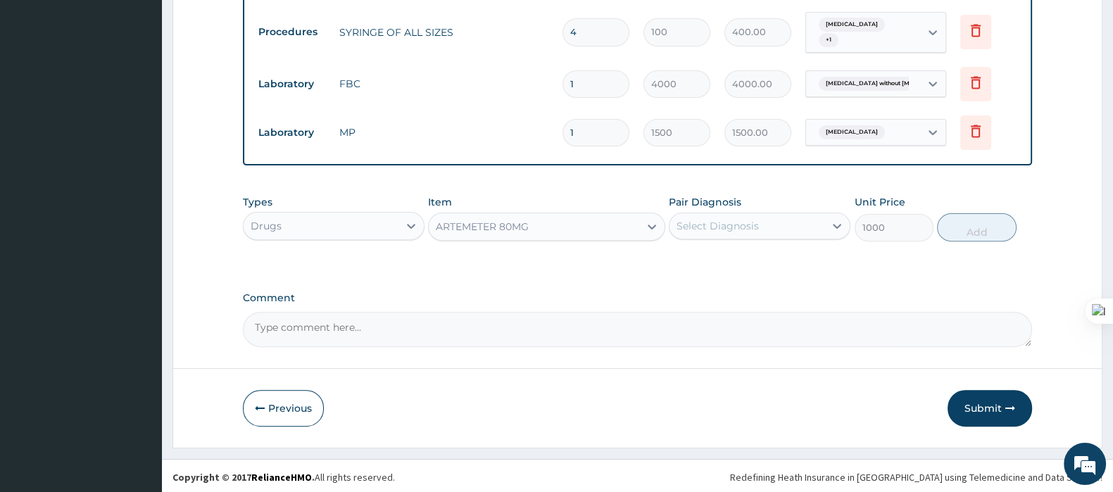
click at [698, 220] on div "Select Diagnosis" at bounding box center [718, 226] width 82 height 14
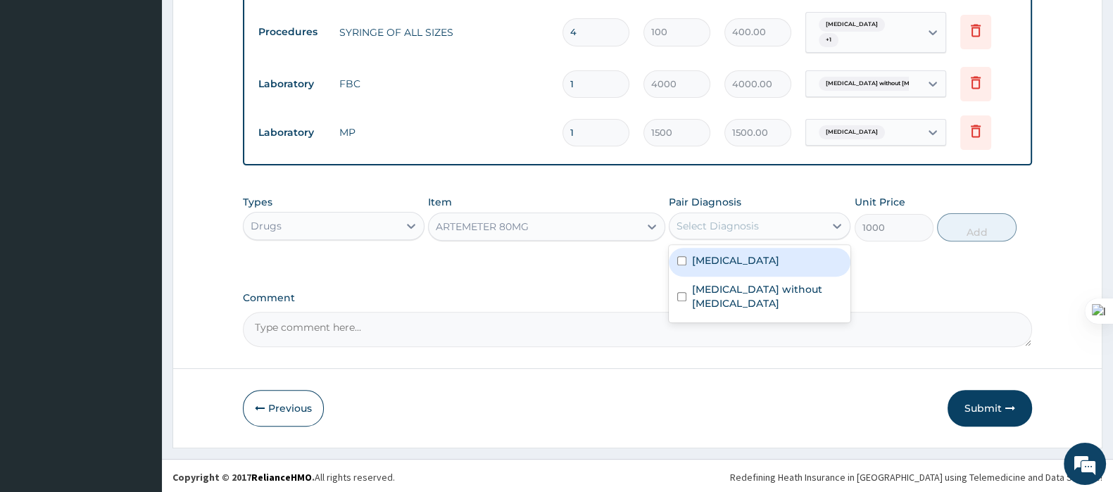
click at [713, 268] on div "Malaria, unspecified" at bounding box center [760, 262] width 182 height 29
checkbox input "true"
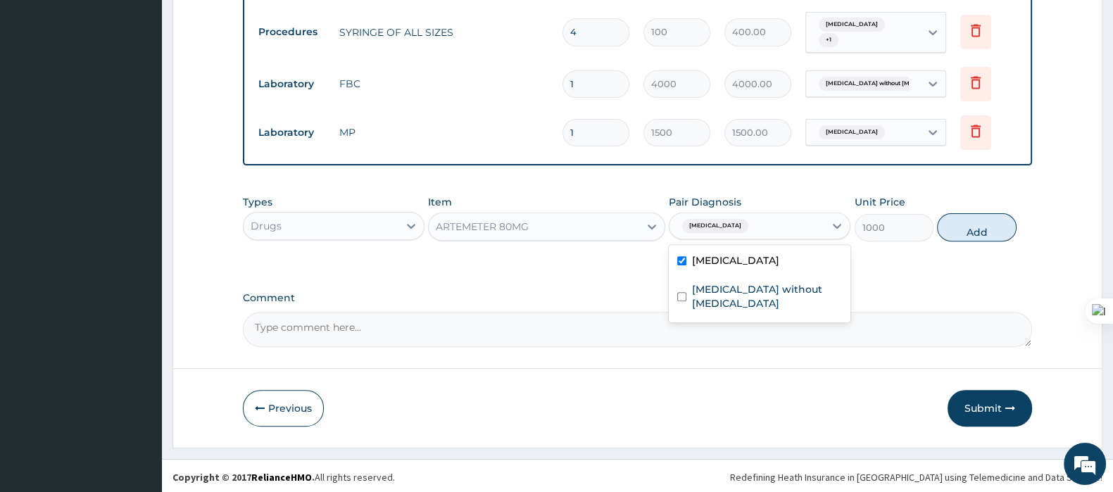
click at [990, 240] on div "Types Drugs Item ARTEMETER 80MG Pair Diagnosis option Malaria, unspecified, sel…" at bounding box center [637, 218] width 789 height 61
click at [982, 237] on button "Add" at bounding box center [976, 227] width 79 height 28
type input "0"
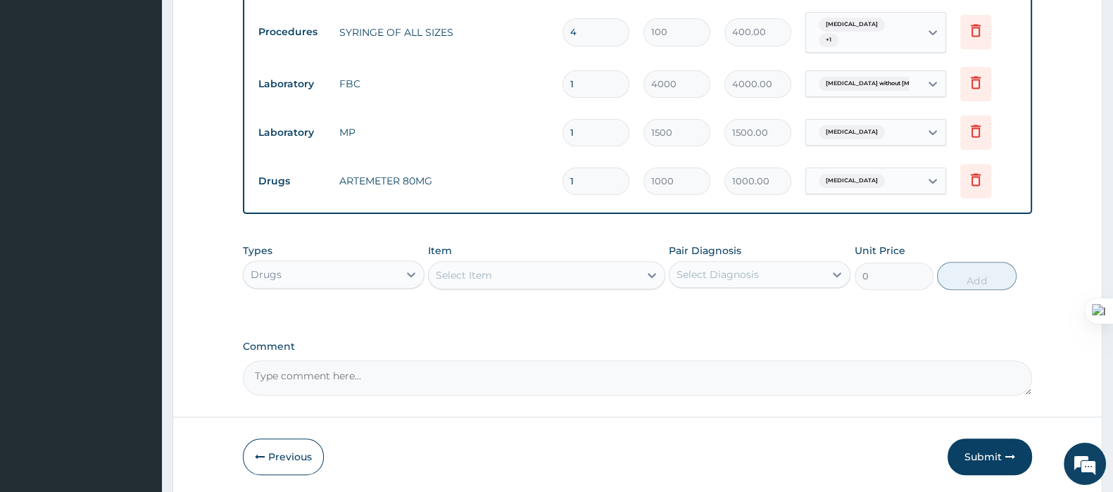
drag, startPoint x: 586, startPoint y: 174, endPoint x: 493, endPoint y: 190, distance: 94.4
click at [493, 190] on tr "Drugs ARTEMETER 80MG 1 1000 1000.00 Malaria, unspecified Delete" at bounding box center [637, 181] width 773 height 49
type input "6"
type input "6000.00"
type input "6"
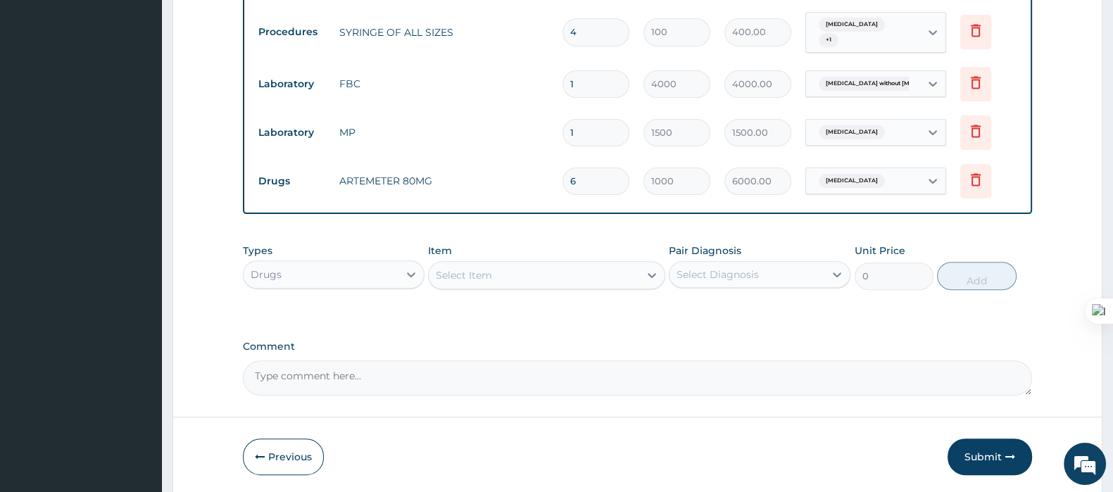
click at [506, 278] on div "Select Item" at bounding box center [534, 275] width 210 height 23
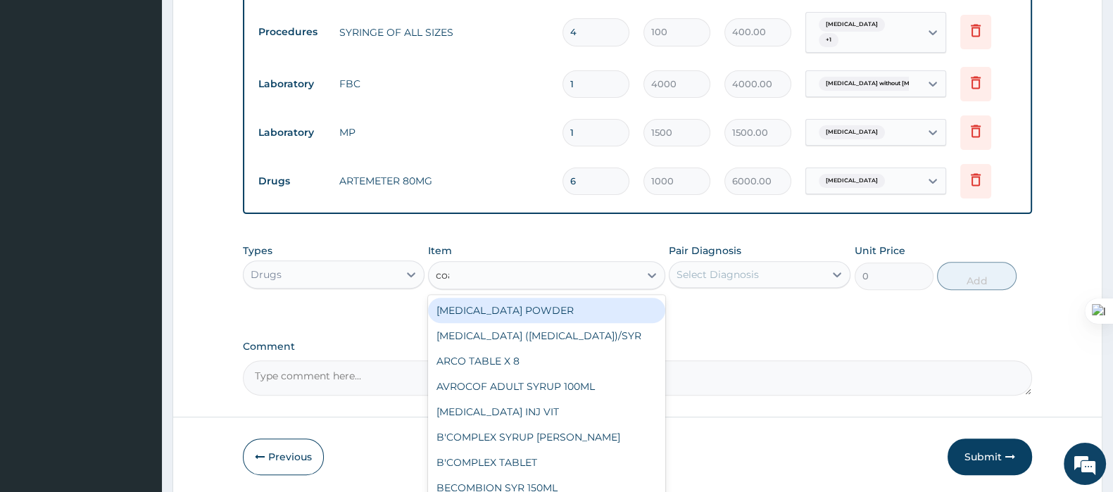
type input "coarte"
click at [513, 301] on div "COARTEM (ADULT)/PACK" at bounding box center [546, 310] width 237 height 25
type input "682.5"
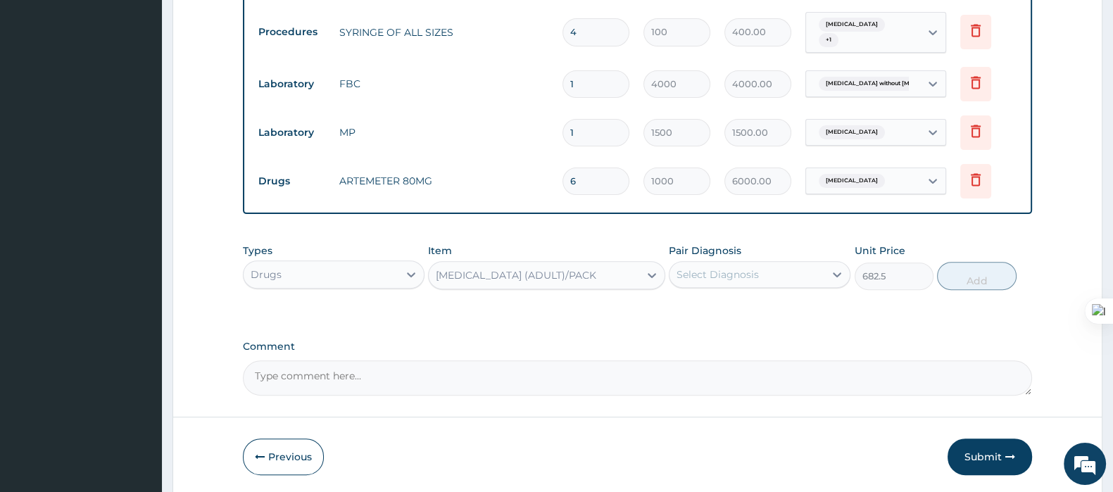
click at [724, 289] on div "Types Drugs Item COARTEM (ADULT)/PACK Pair Diagnosis Select Diagnosis Unit Pric…" at bounding box center [637, 267] width 789 height 61
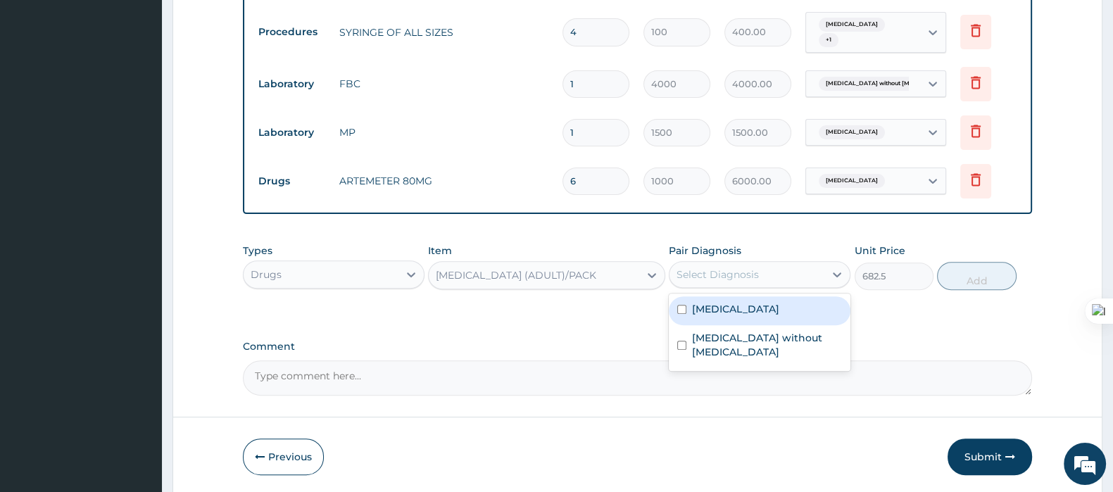
click at [725, 277] on div "Select Diagnosis" at bounding box center [718, 275] width 82 height 14
click at [725, 302] on label "Malaria, unspecified" at bounding box center [735, 309] width 87 height 14
checkbox input "true"
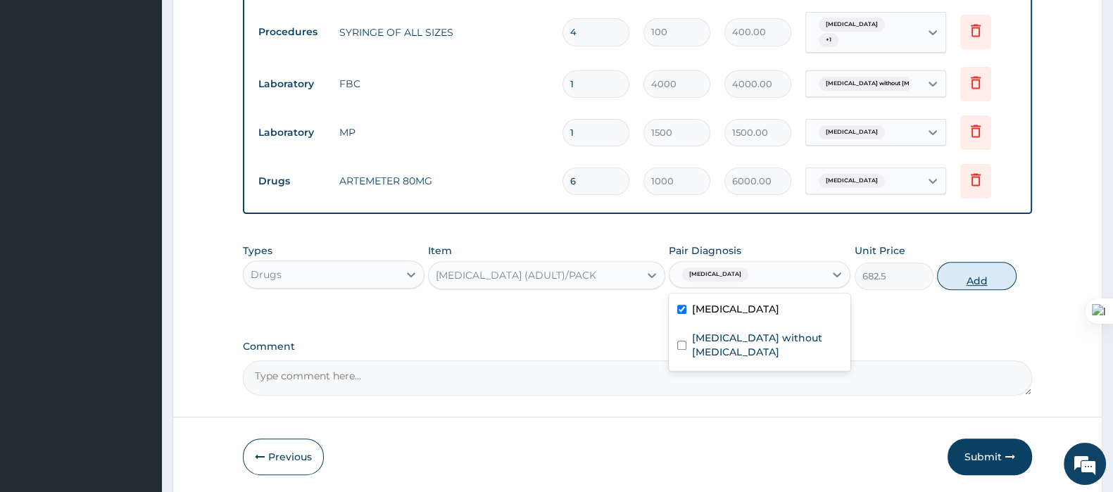
click at [999, 276] on button "Add" at bounding box center [976, 276] width 79 height 28
type input "0"
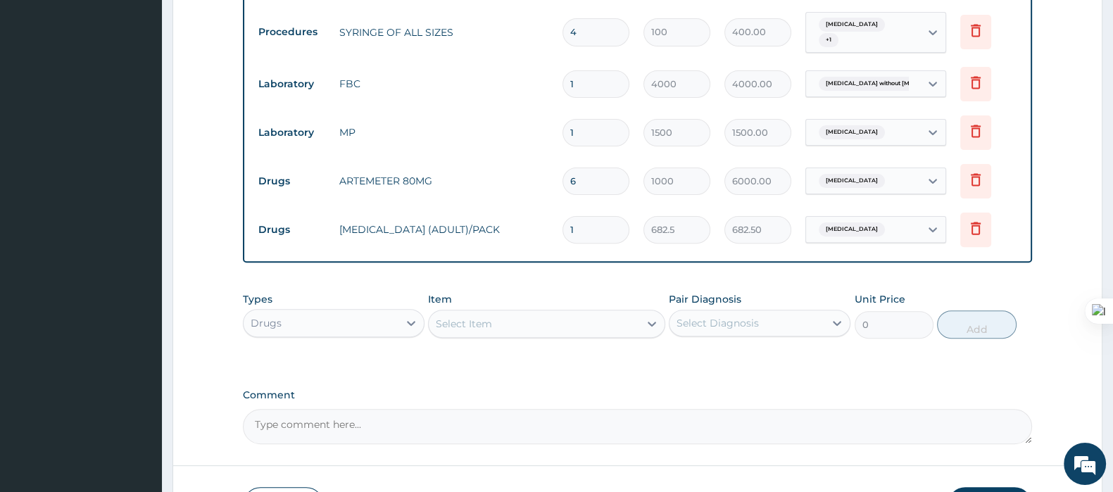
drag, startPoint x: 505, startPoint y: 233, endPoint x: 480, endPoint y: 238, distance: 25.8
click at [480, 238] on tr "Drugs COARTEM (ADULT)/PACK 1 682.5 682.50 Malaria, unspecified Delete" at bounding box center [637, 230] width 773 height 49
type input "6"
type input "4095.00"
type input "6"
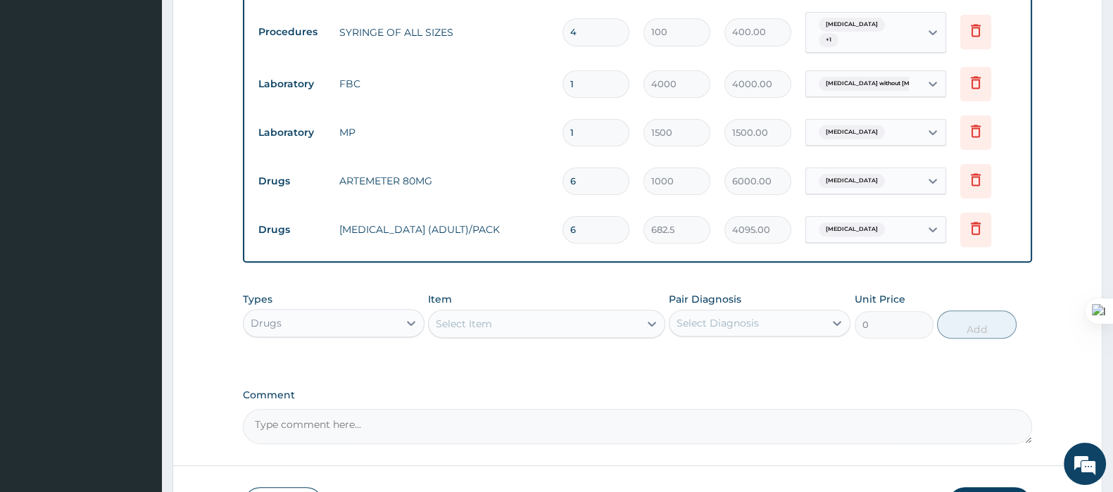
click at [461, 327] on div "Select Item" at bounding box center [464, 324] width 56 height 14
type input "diclo"
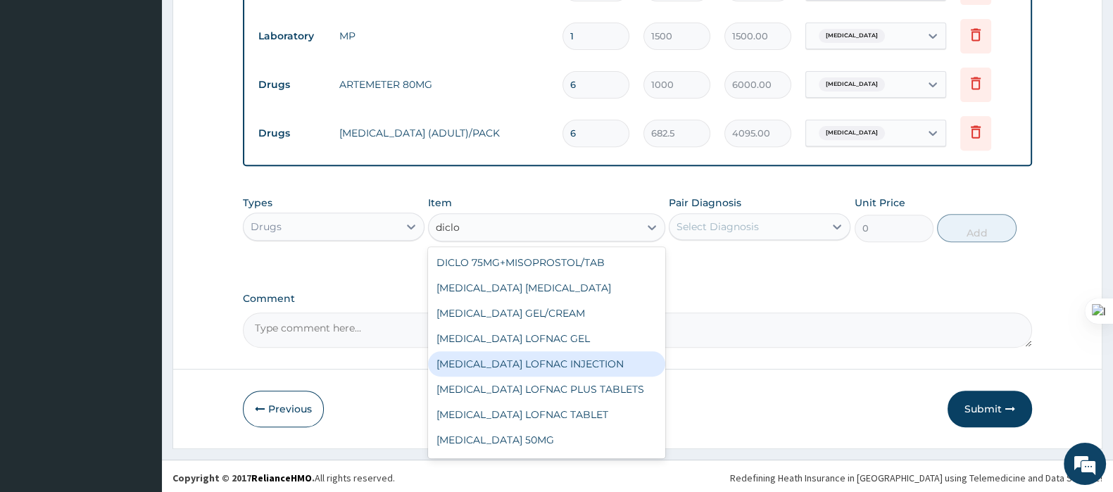
scroll to position [87, 0]
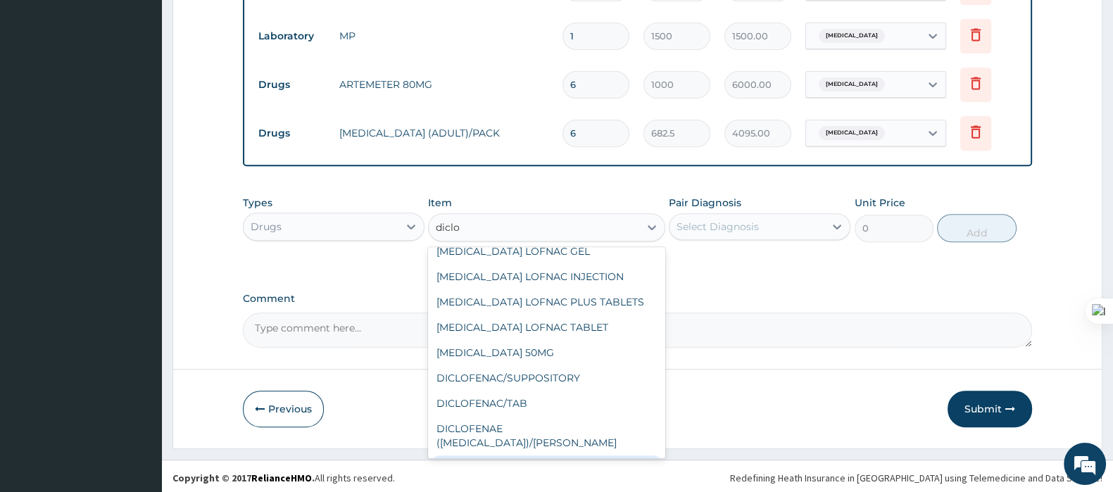
click at [537, 456] on div "DICLOFENAE 75MG/INJ" at bounding box center [546, 468] width 237 height 25
type input "500"
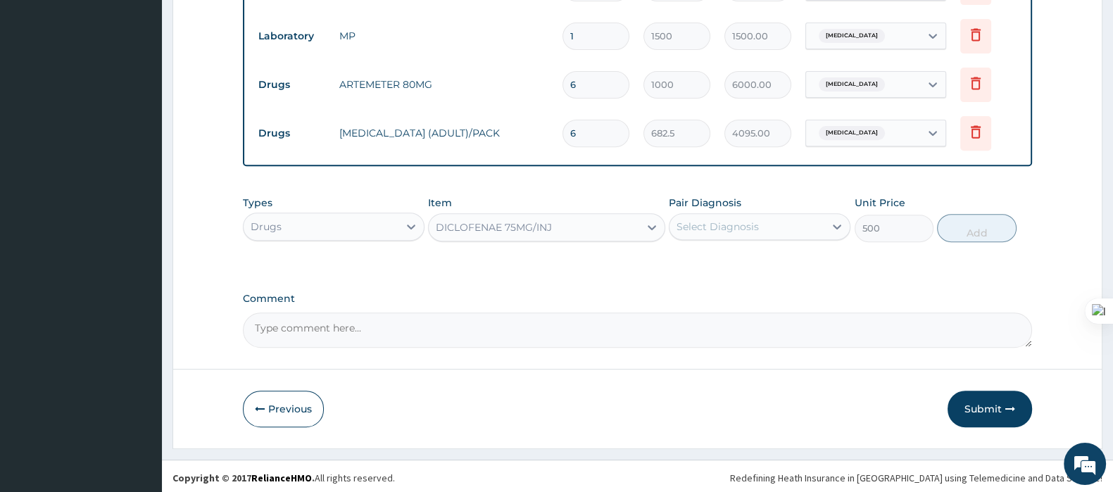
click at [729, 220] on div "Select Diagnosis" at bounding box center [718, 227] width 82 height 14
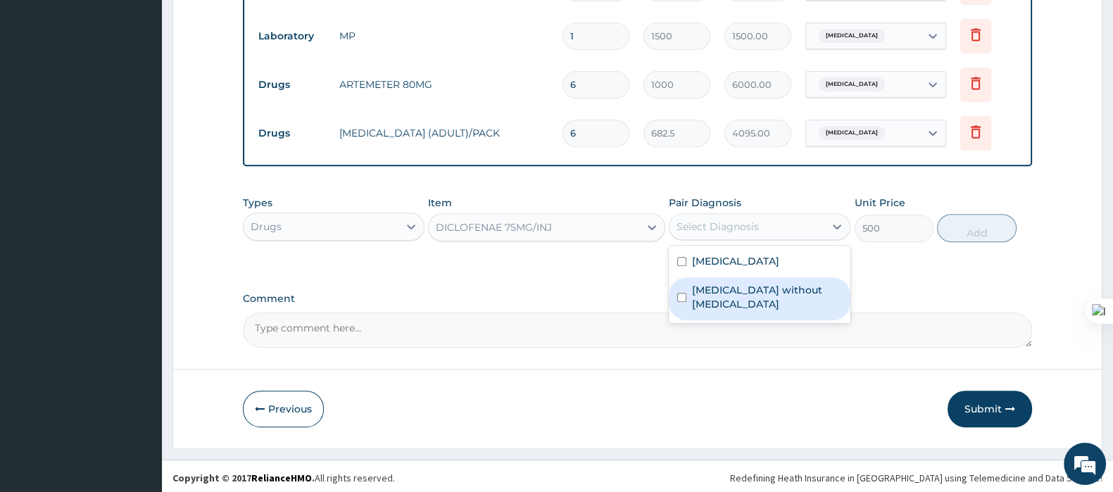
click at [714, 283] on label "Sepsis without septic shock" at bounding box center [767, 297] width 150 height 28
checkbox input "true"
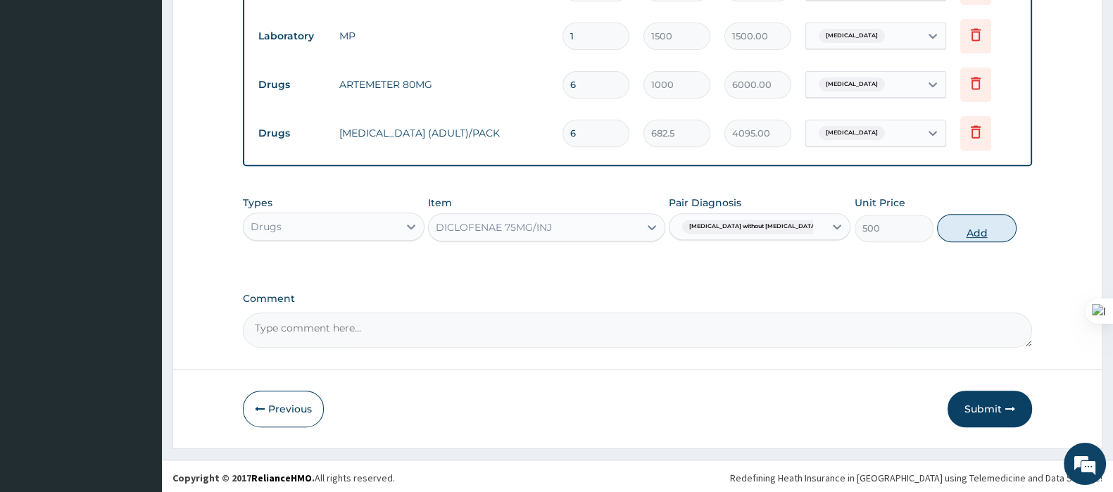
click at [983, 220] on button "Add" at bounding box center [976, 228] width 79 height 28
type input "0"
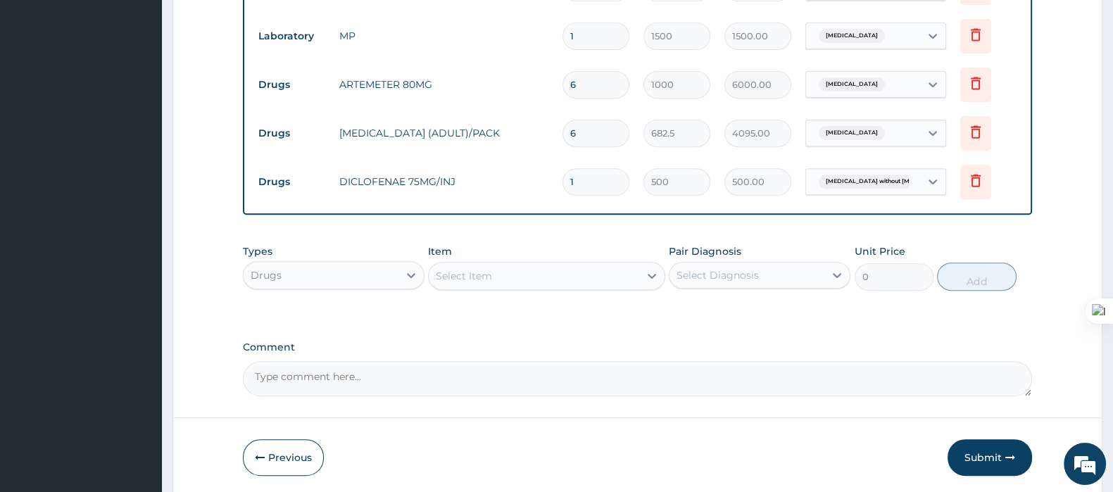
click at [540, 276] on div "Select Item" at bounding box center [534, 276] width 210 height 23
type input "cipro"
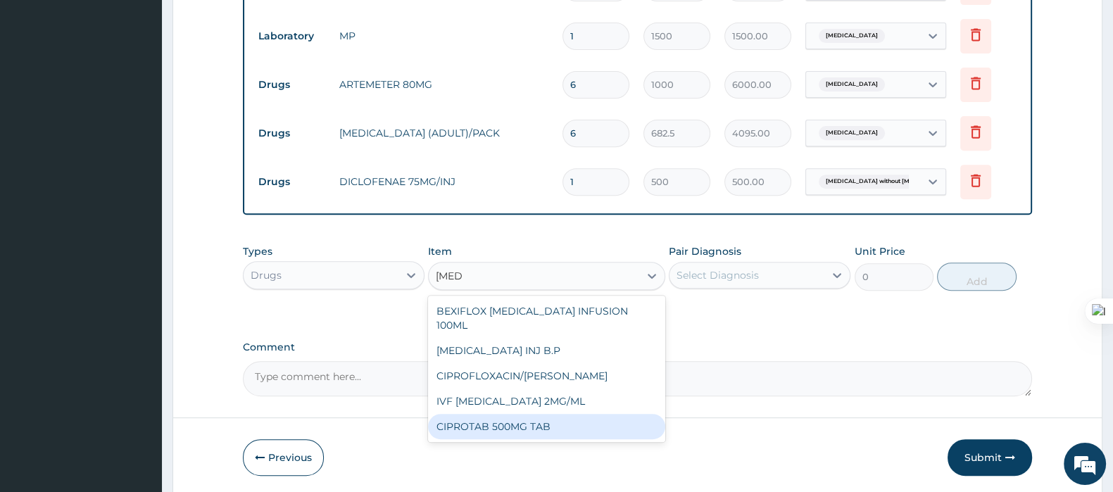
click at [520, 414] on div "CIPROTAB 500MG TAB" at bounding box center [546, 426] width 237 height 25
type input "250"
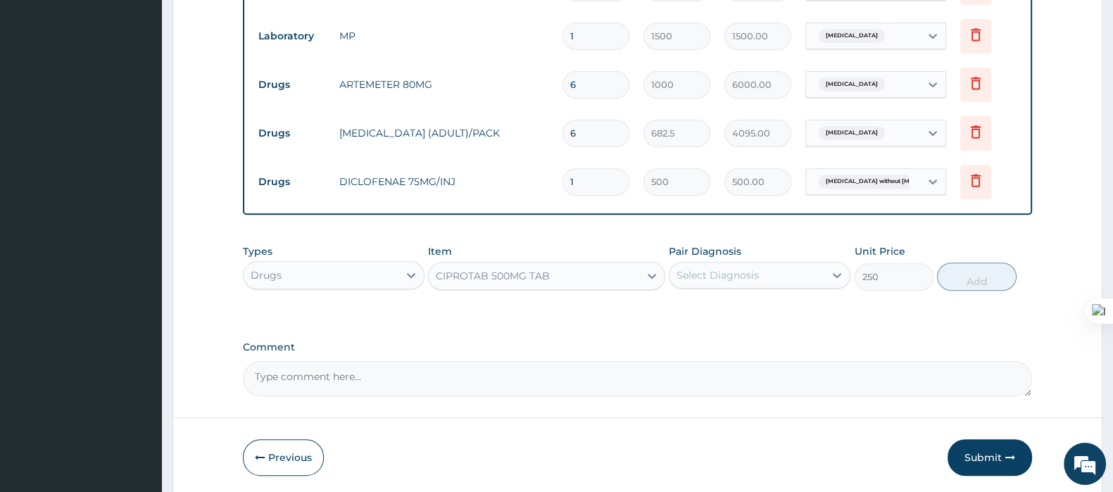
click at [705, 275] on div "Select Diagnosis" at bounding box center [718, 275] width 82 height 14
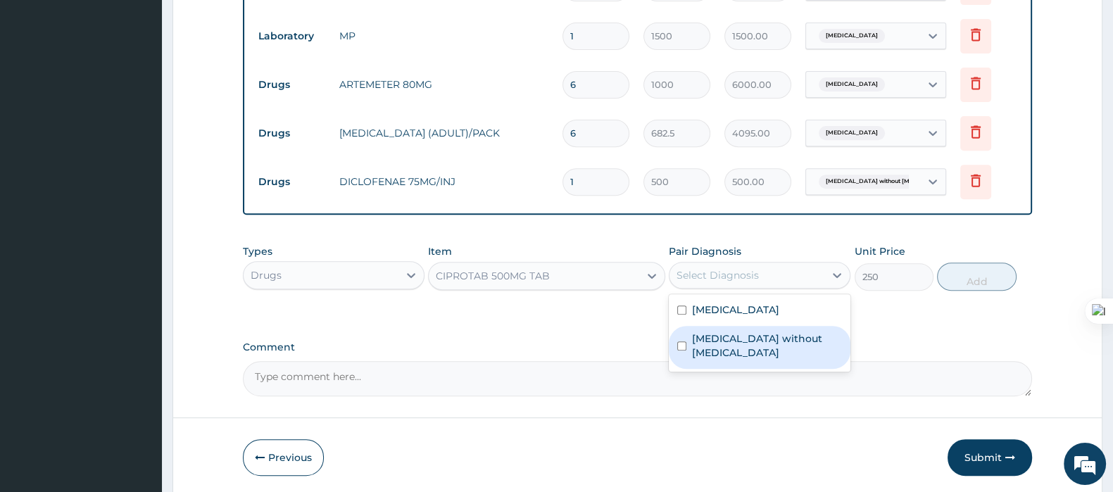
click at [708, 332] on label "Sepsis without septic shock" at bounding box center [767, 346] width 150 height 28
checkbox input "true"
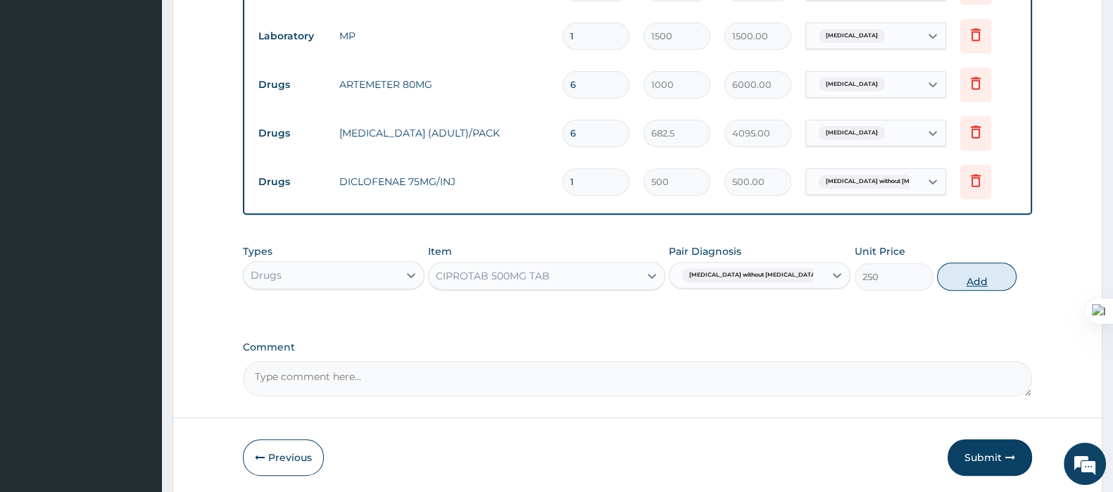
click at [988, 274] on button "Add" at bounding box center [976, 277] width 79 height 28
type input "0"
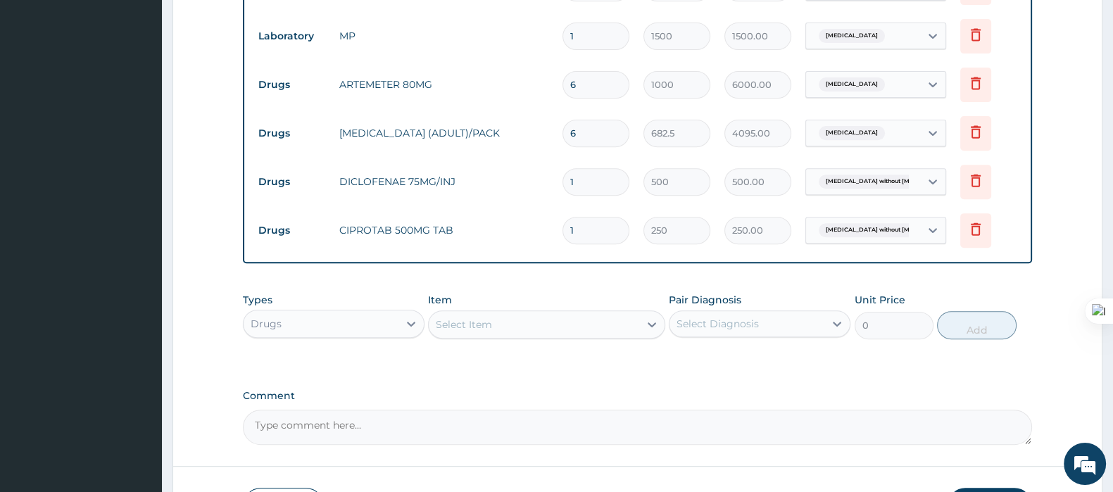
type input "10"
type input "2500.00"
type input "10"
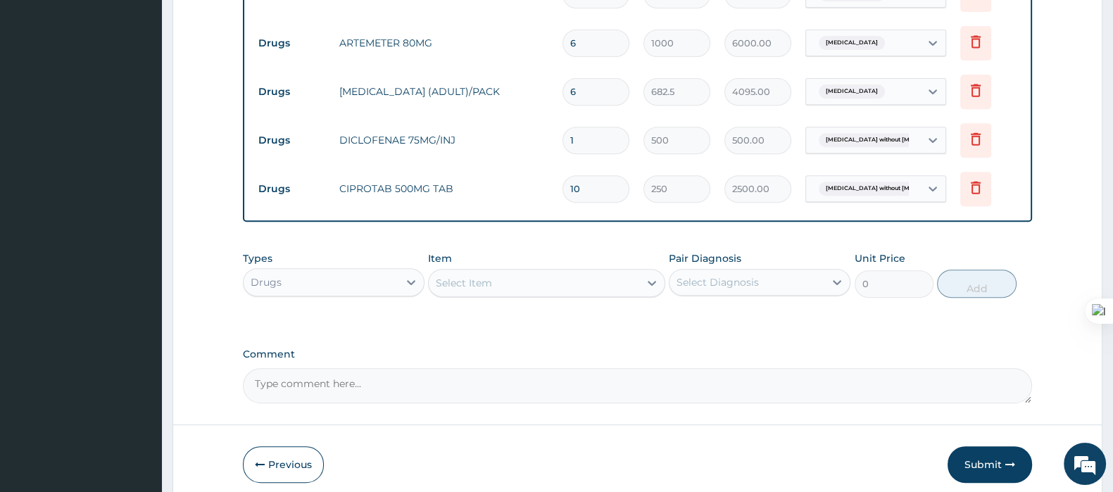
scroll to position [806, 0]
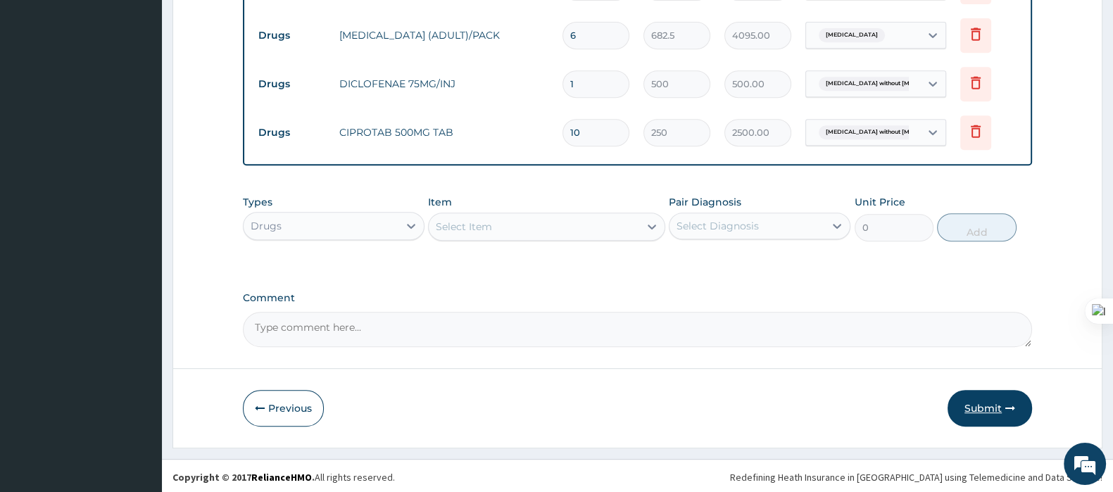
click at [973, 396] on button "Submit" at bounding box center [990, 408] width 85 height 37
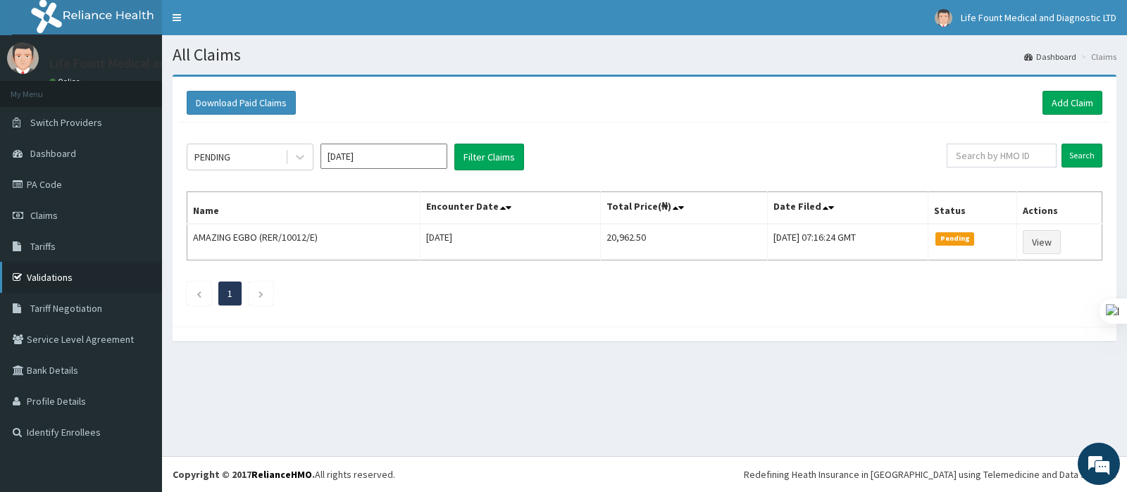
click at [39, 269] on link "Validations" at bounding box center [81, 277] width 162 height 31
